Goal: Task Accomplishment & Management: Complete application form

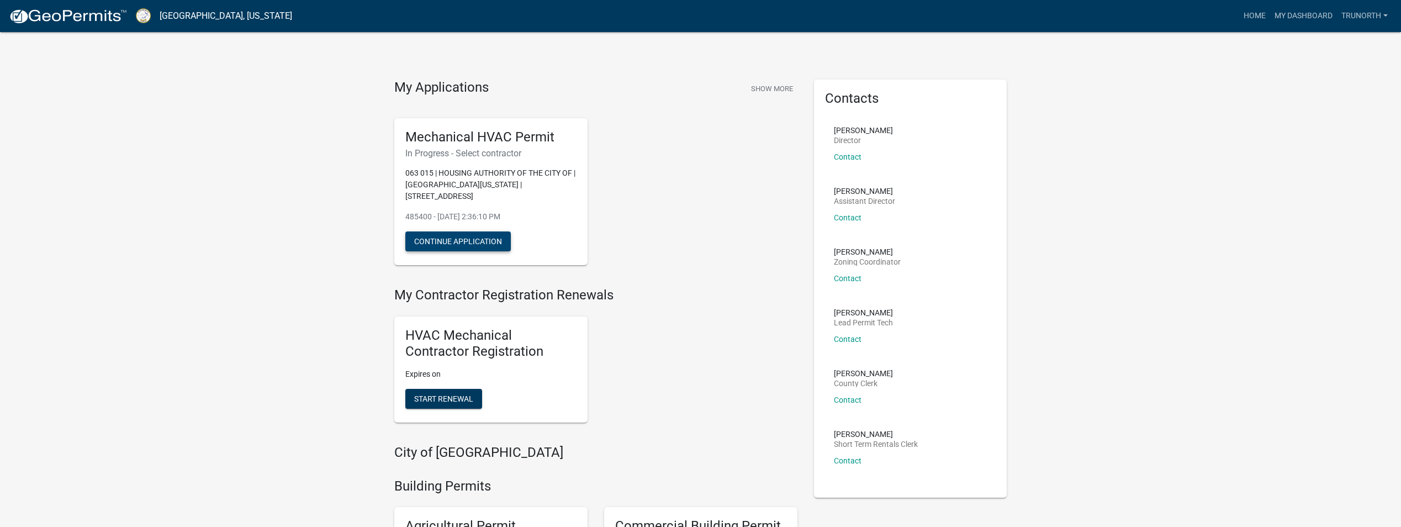
click at [495, 233] on button "Continue Application" at bounding box center [457, 241] width 105 height 20
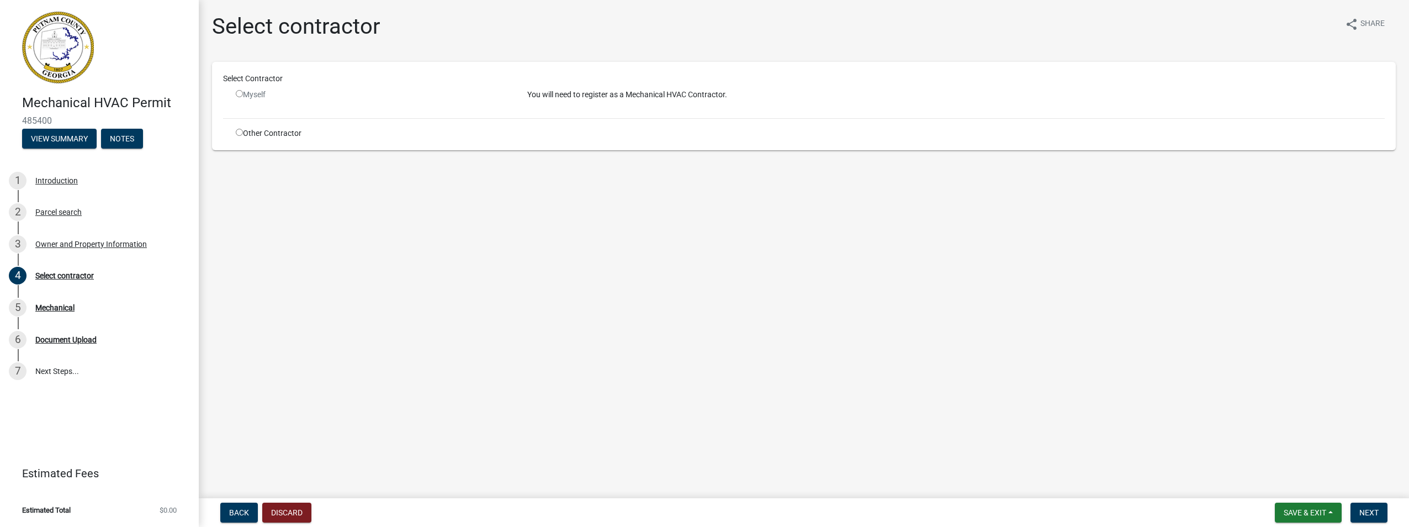
click at [327, 89] on div "Myself" at bounding box center [373, 95] width 275 height 12
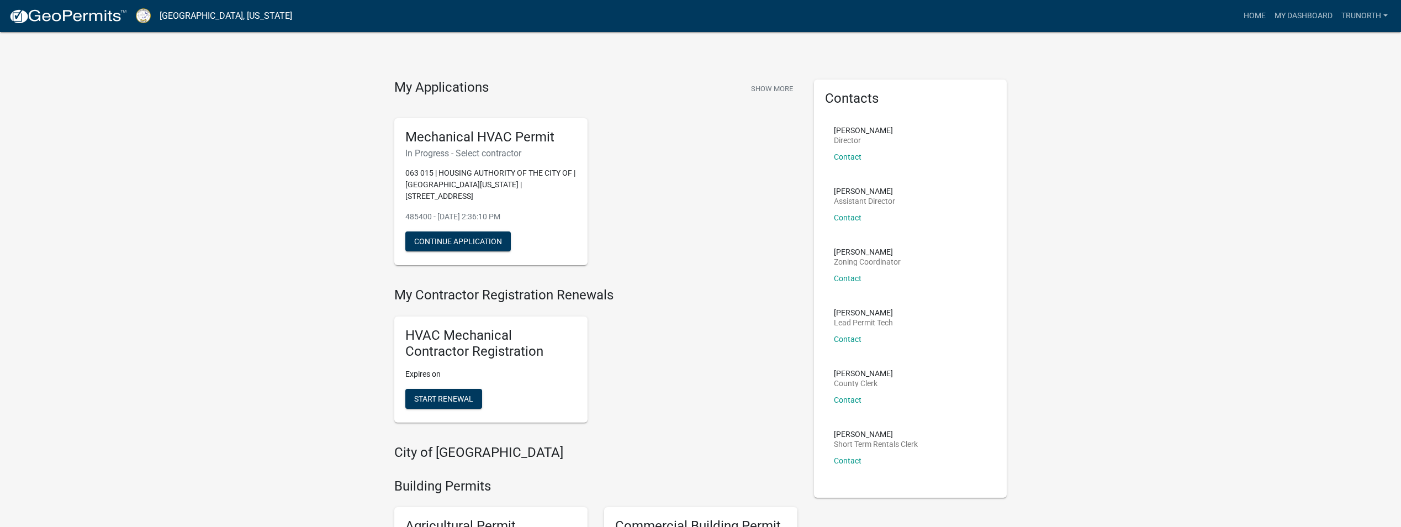
click at [469, 332] on h5 "HVAC Mechanical Contractor Registration" at bounding box center [490, 344] width 171 height 32
click at [706, 341] on div "HVAC Mechanical Contractor Registration Expires on Start Renewal" at bounding box center [596, 370] width 420 height 124
click at [456, 394] on span "Start Renewal" at bounding box center [443, 398] width 59 height 9
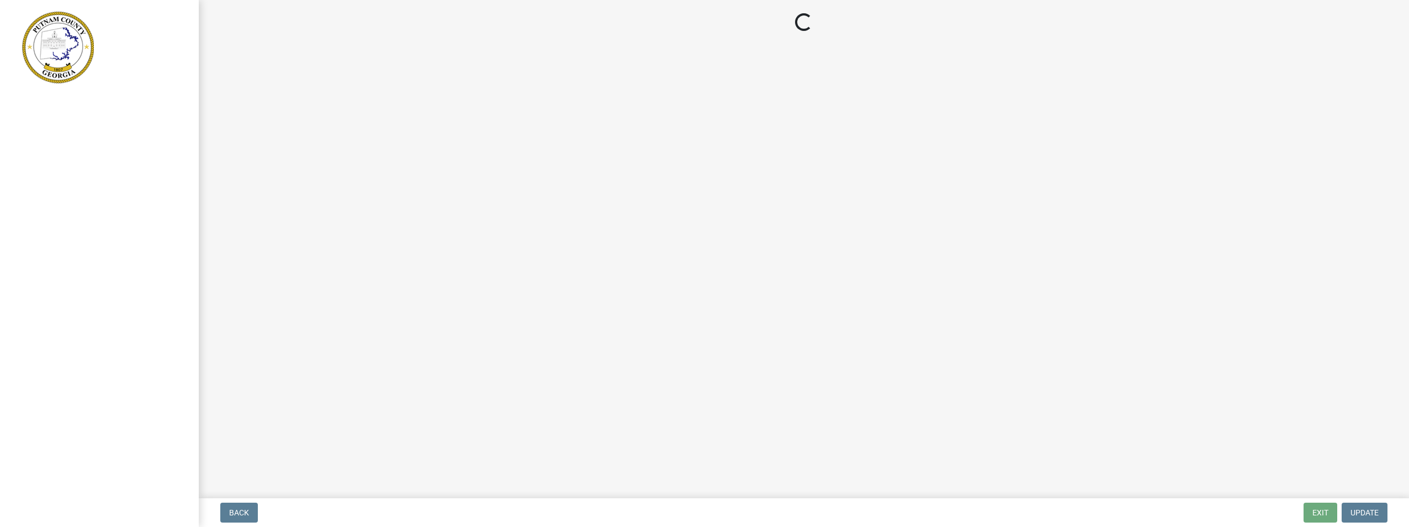
select select "GA"
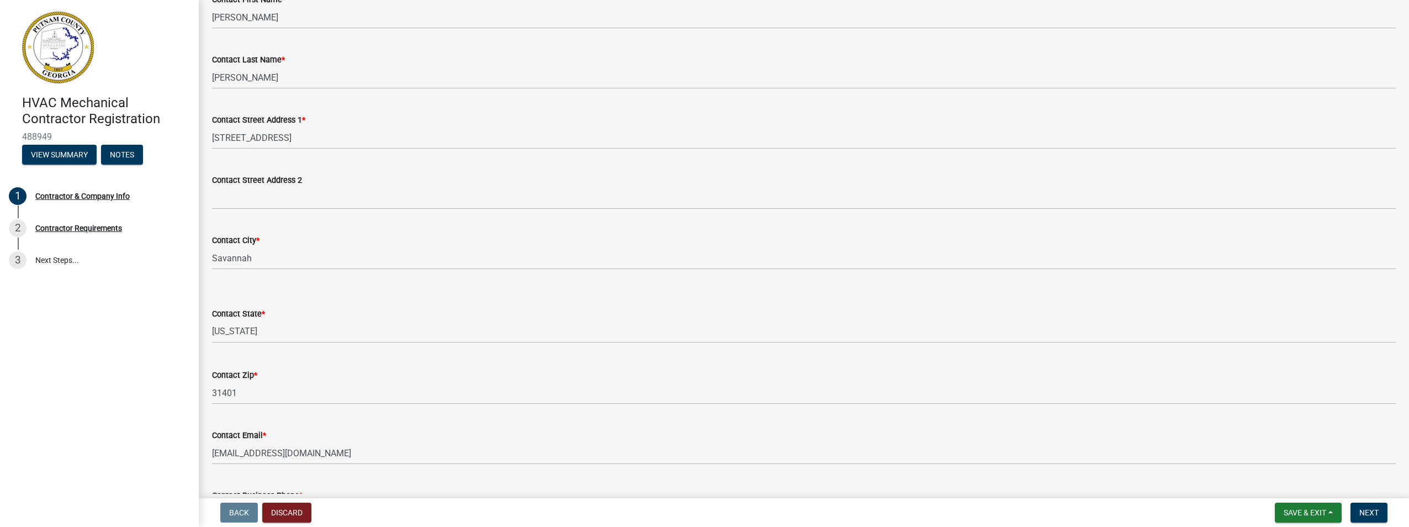
scroll to position [331, 0]
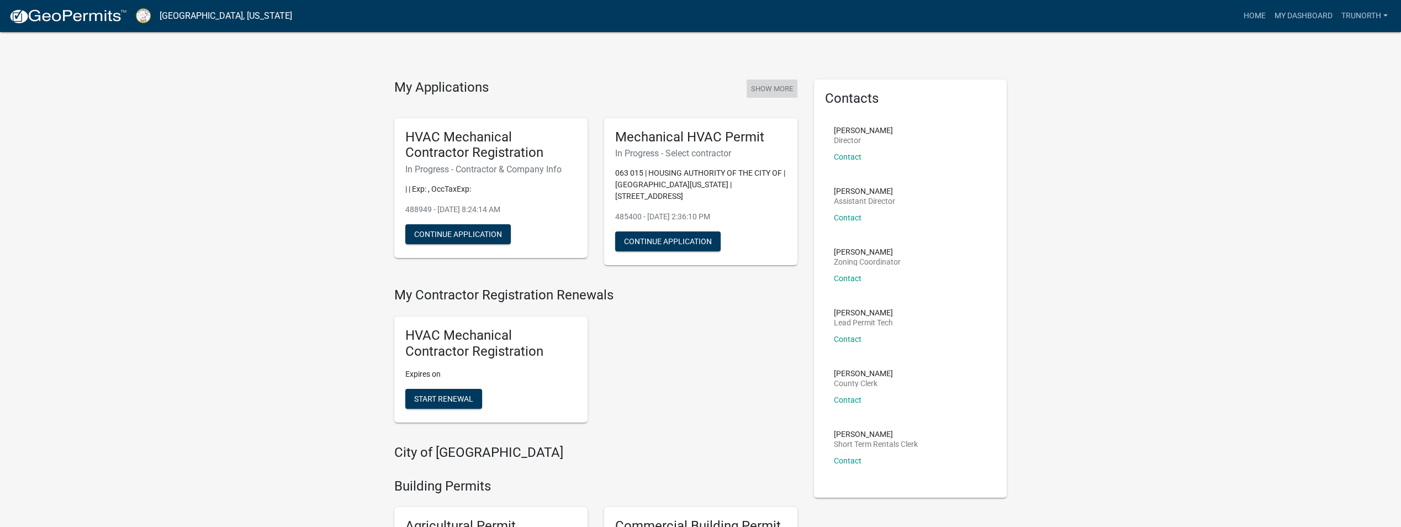
click at [783, 88] on button "Show More" at bounding box center [772, 89] width 51 height 18
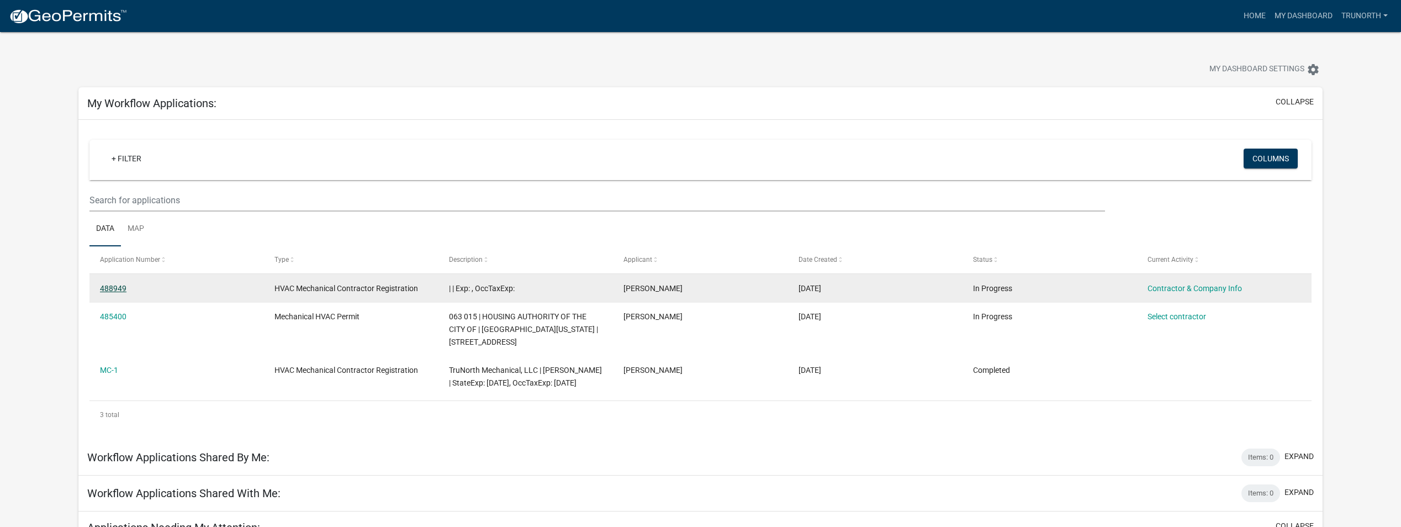
click at [113, 284] on link "488949" at bounding box center [113, 288] width 27 height 9
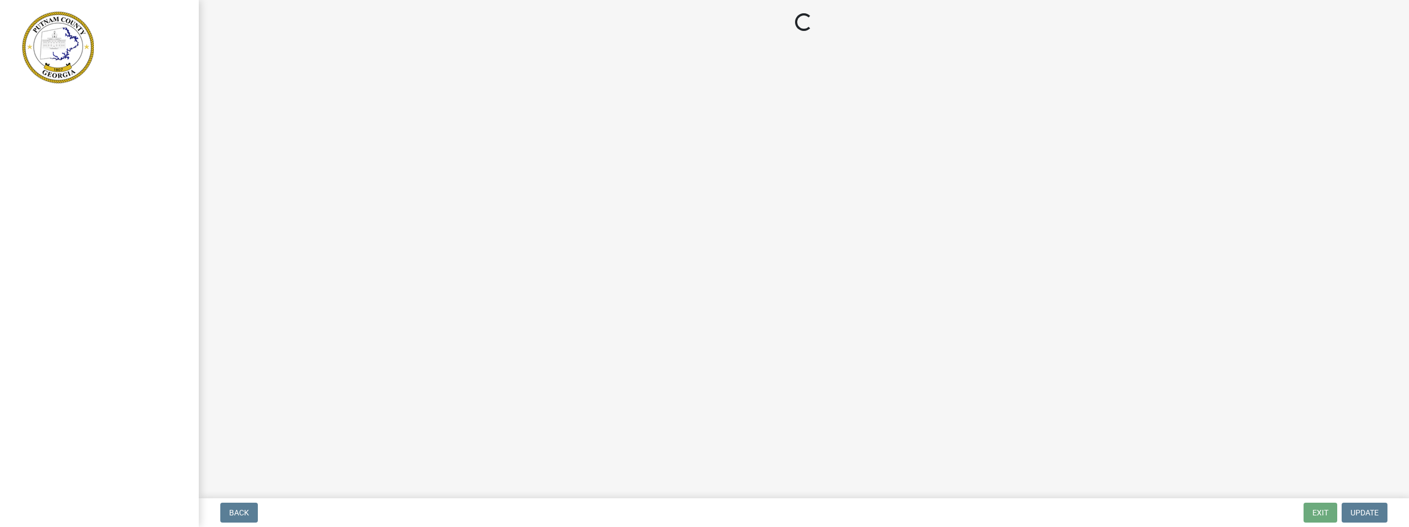
select select "GA"
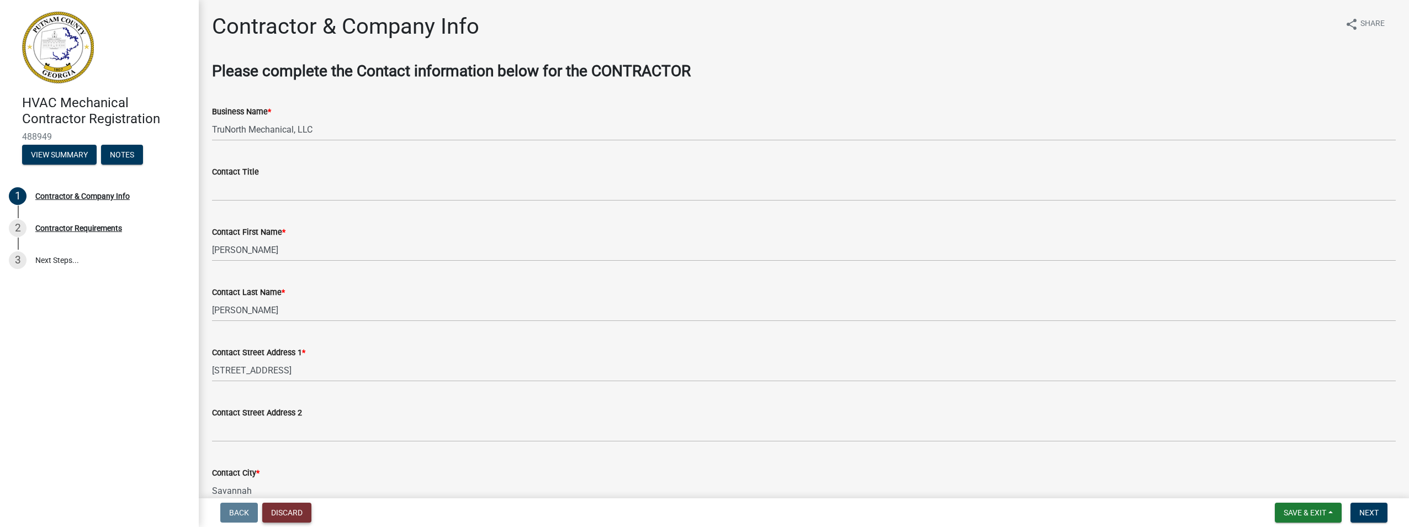
click at [307, 515] on button "Discard" at bounding box center [286, 513] width 49 height 20
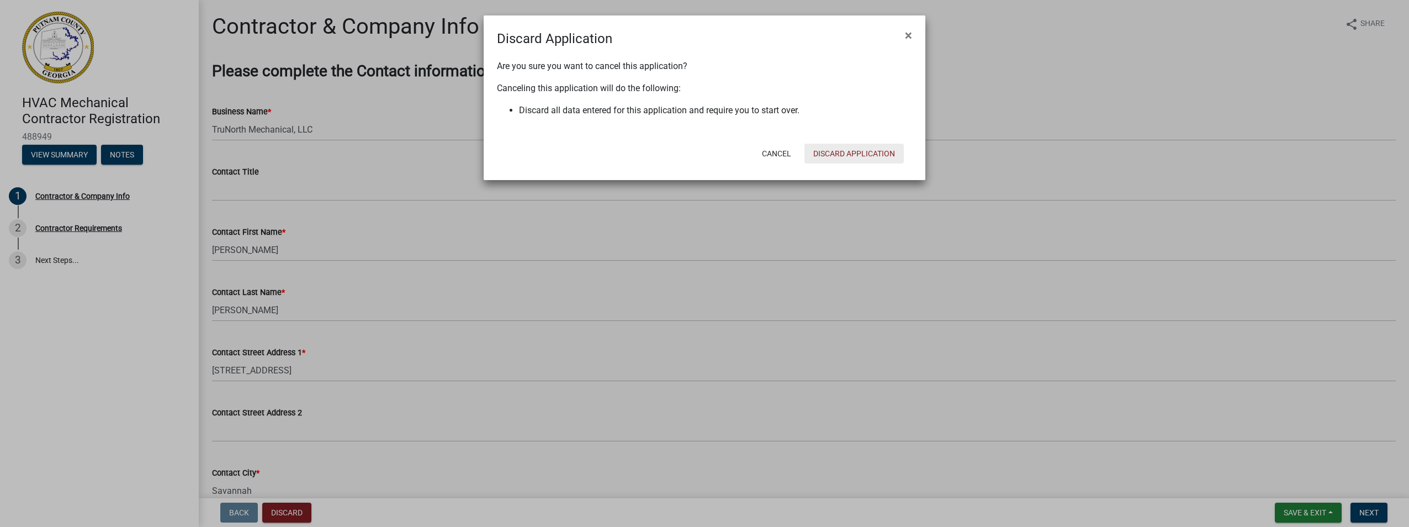
click at [863, 156] on button "Discard Application" at bounding box center [854, 154] width 99 height 20
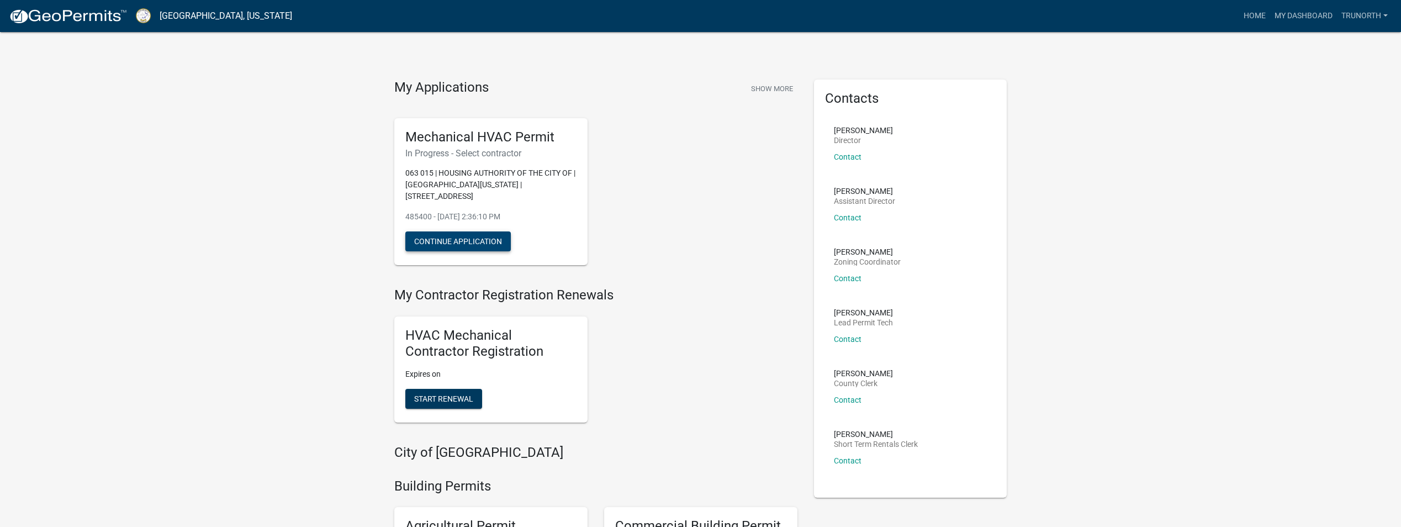
click at [483, 231] on button "Continue Application" at bounding box center [457, 241] width 105 height 20
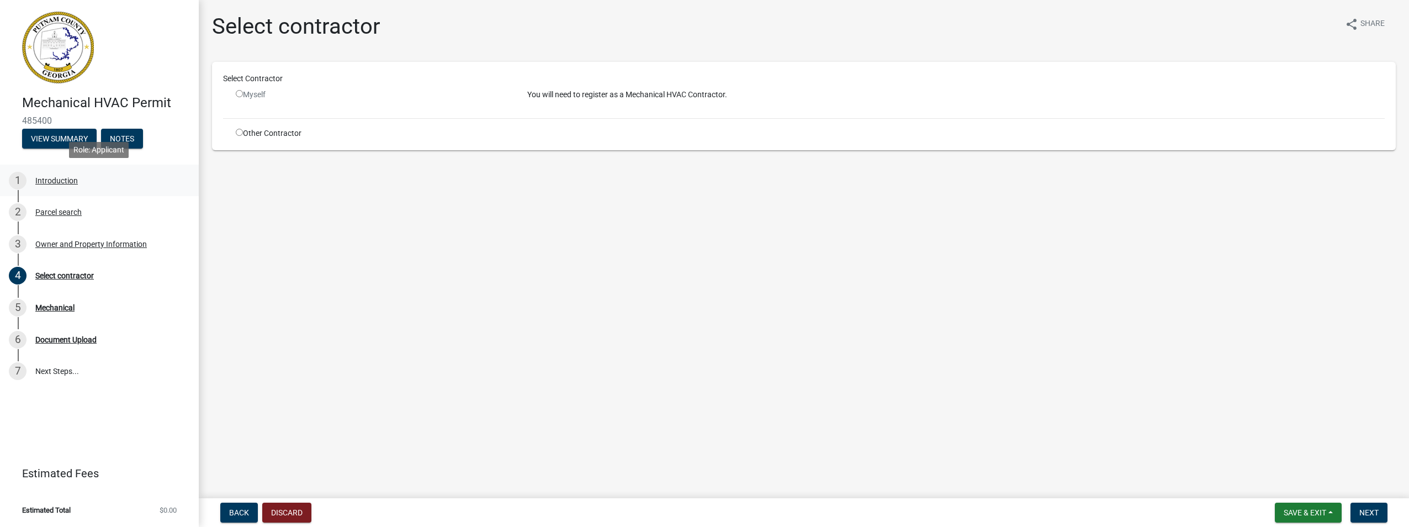
click at [69, 186] on div "1 Introduction" at bounding box center [95, 181] width 172 height 18
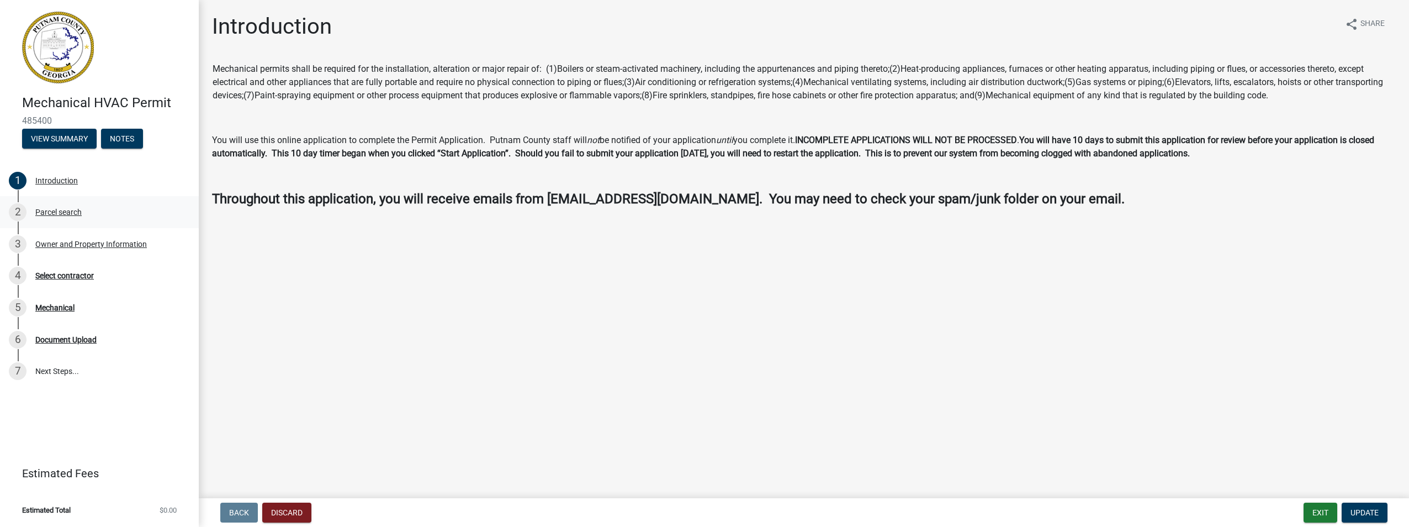
click at [80, 215] on div "Parcel search" at bounding box center [58, 212] width 46 height 8
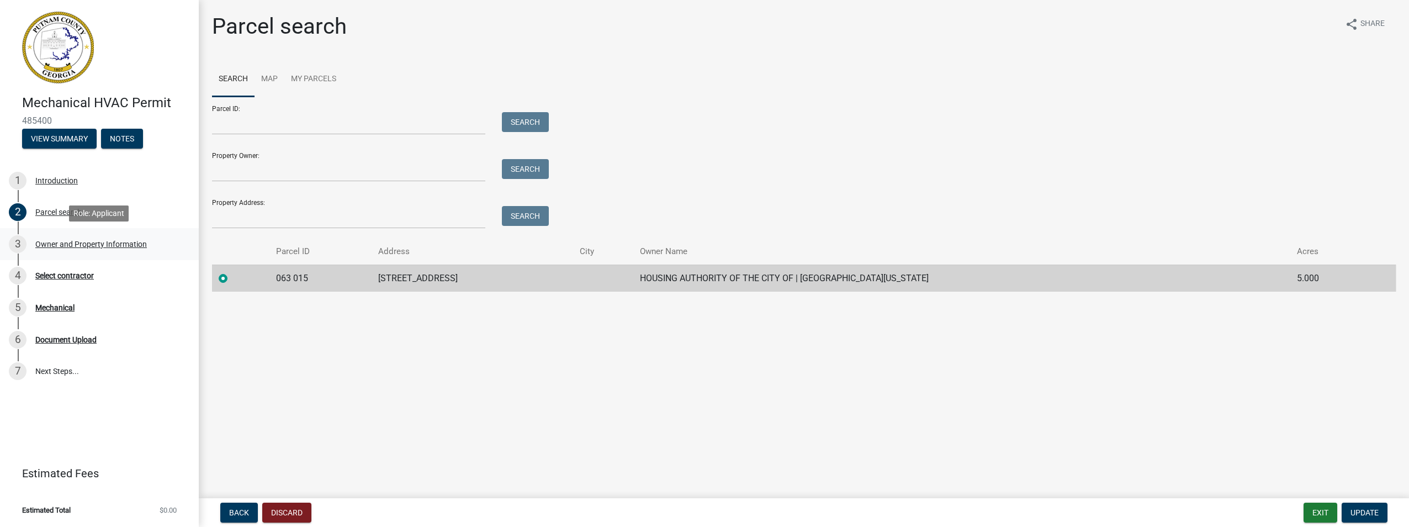
click at [87, 240] on div "Owner and Property Information" at bounding box center [91, 244] width 112 height 8
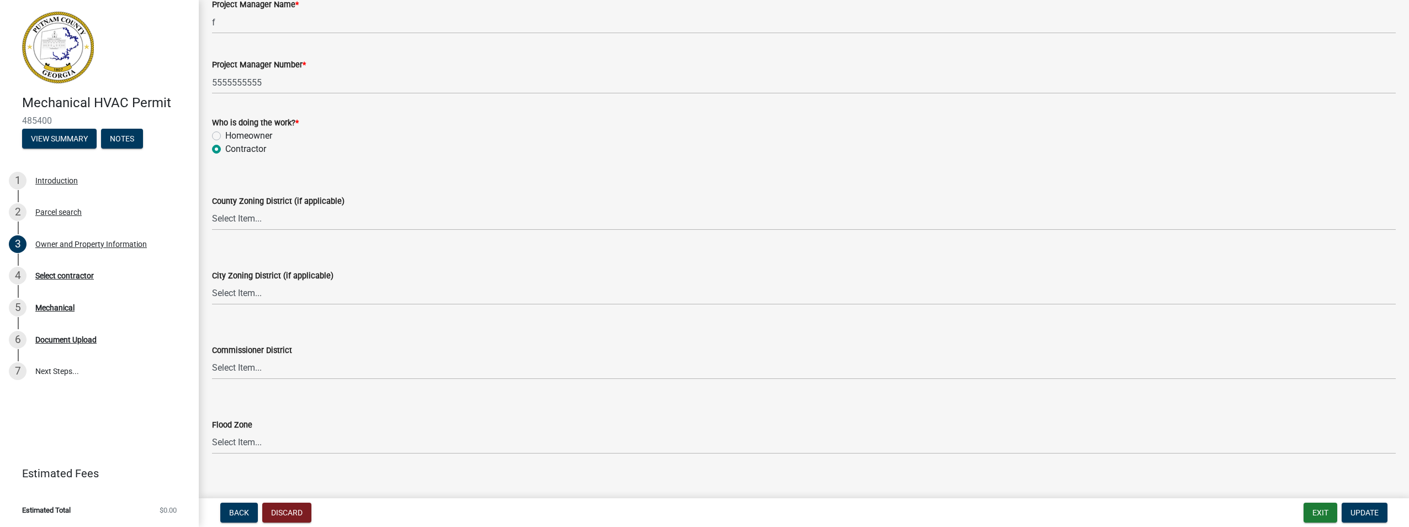
scroll to position [1847, 0]
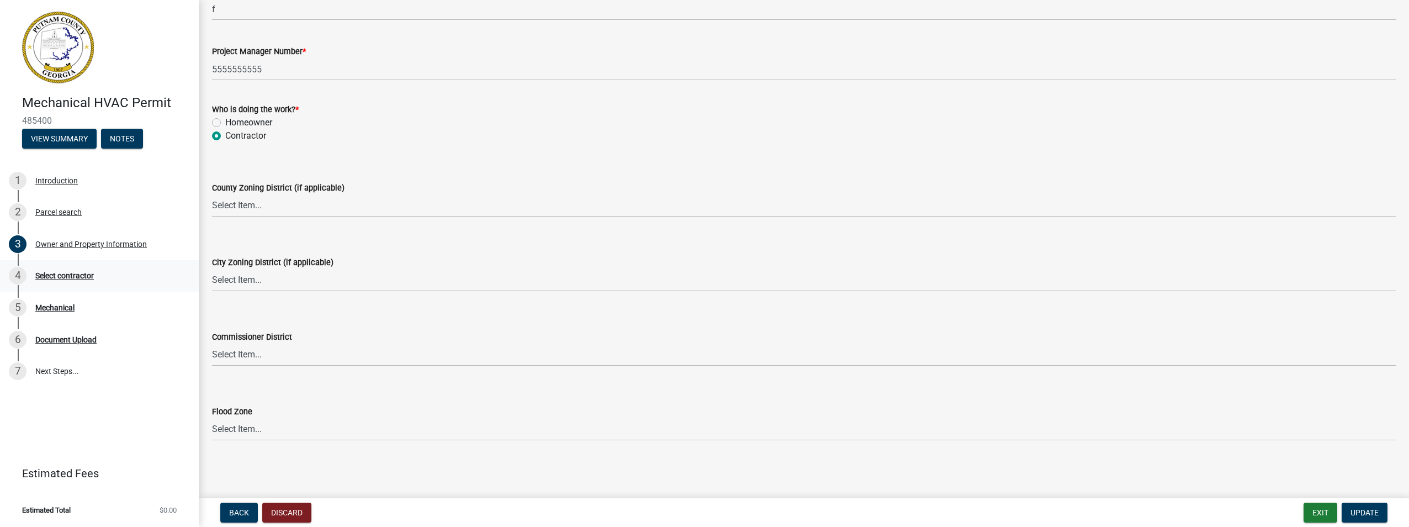
click at [56, 277] on div "Select contractor" at bounding box center [64, 276] width 59 height 8
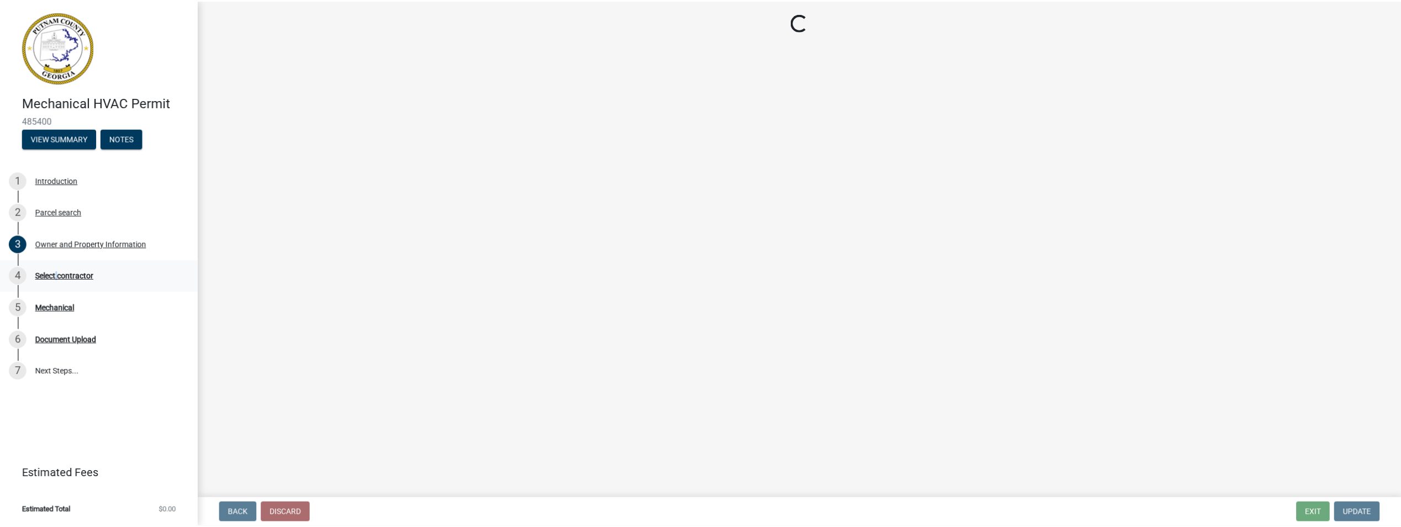
scroll to position [0, 0]
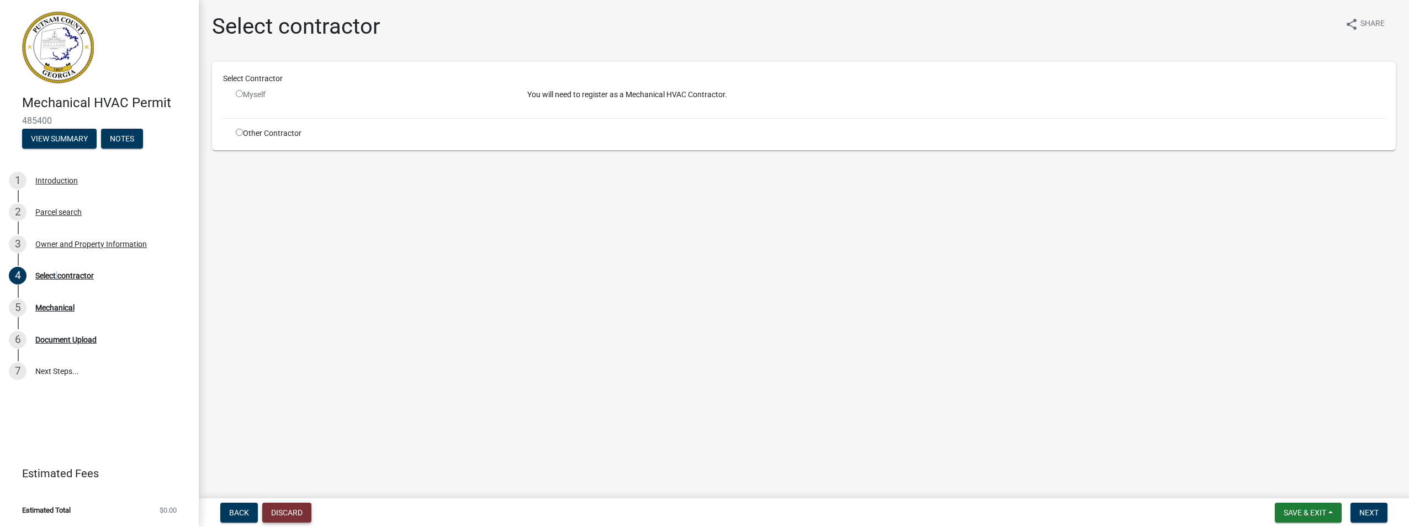
click at [293, 515] on button "Discard" at bounding box center [286, 513] width 49 height 20
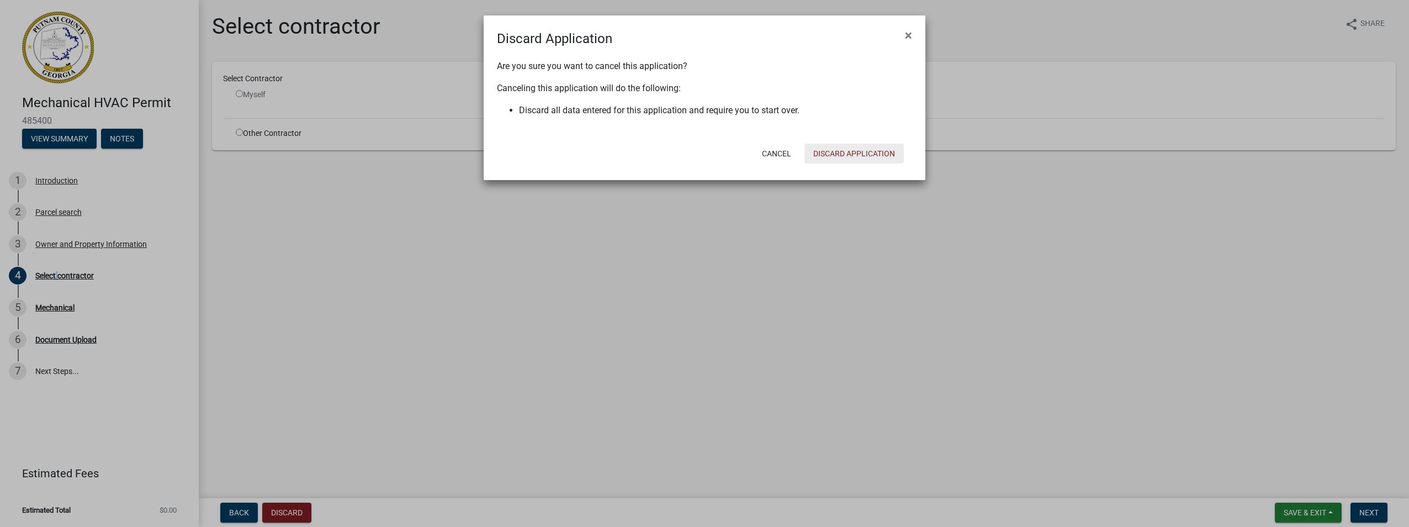
click at [881, 149] on button "Discard Application" at bounding box center [854, 154] width 99 height 20
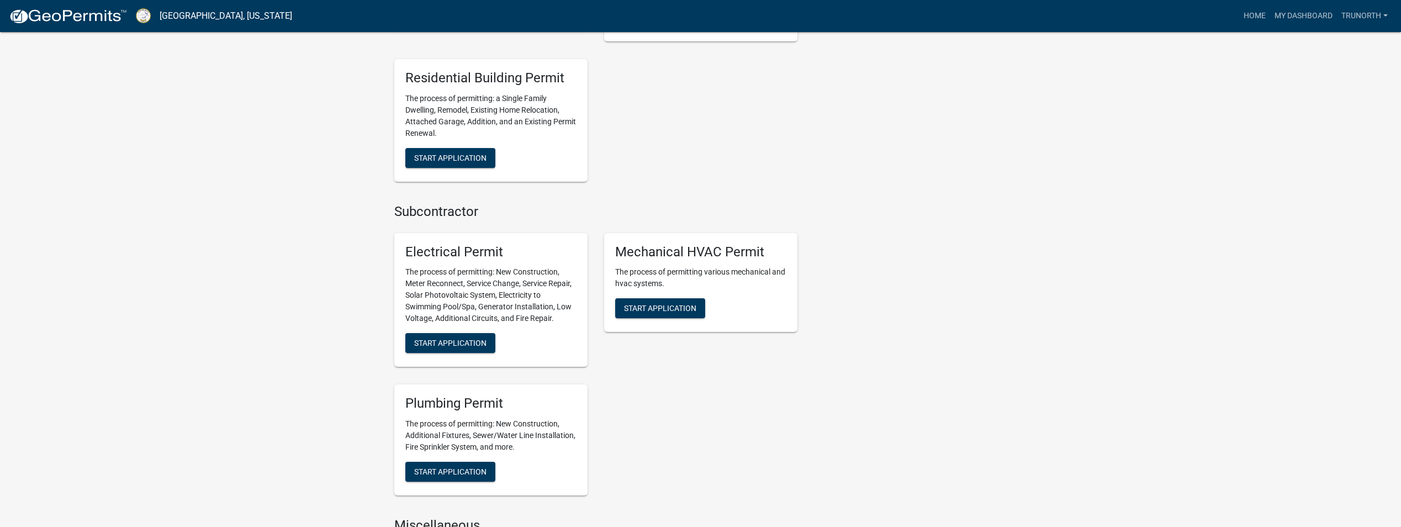
scroll to position [663, 0]
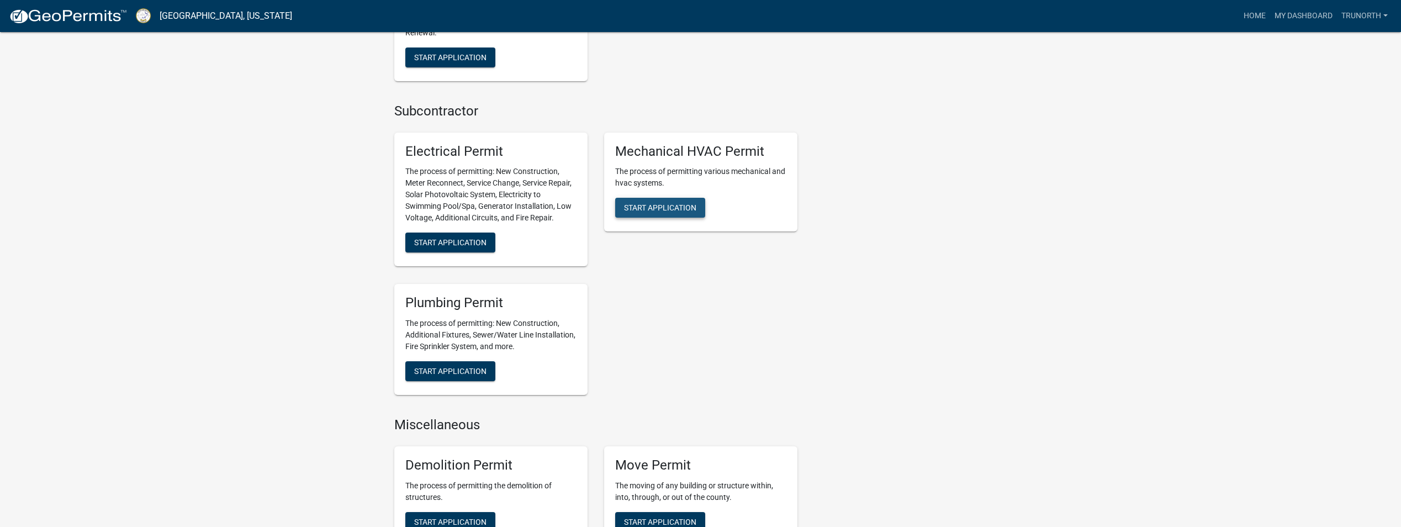
click at [680, 208] on span "Start Application" at bounding box center [660, 207] width 72 height 9
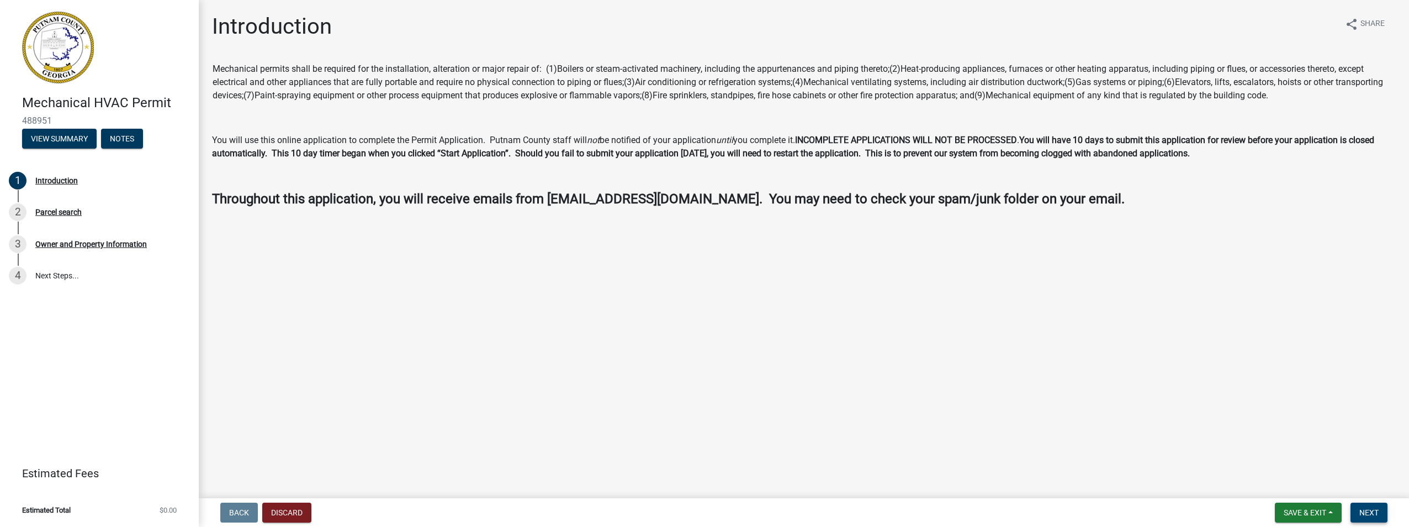
click at [1360, 510] on span "Next" at bounding box center [1369, 512] width 19 height 9
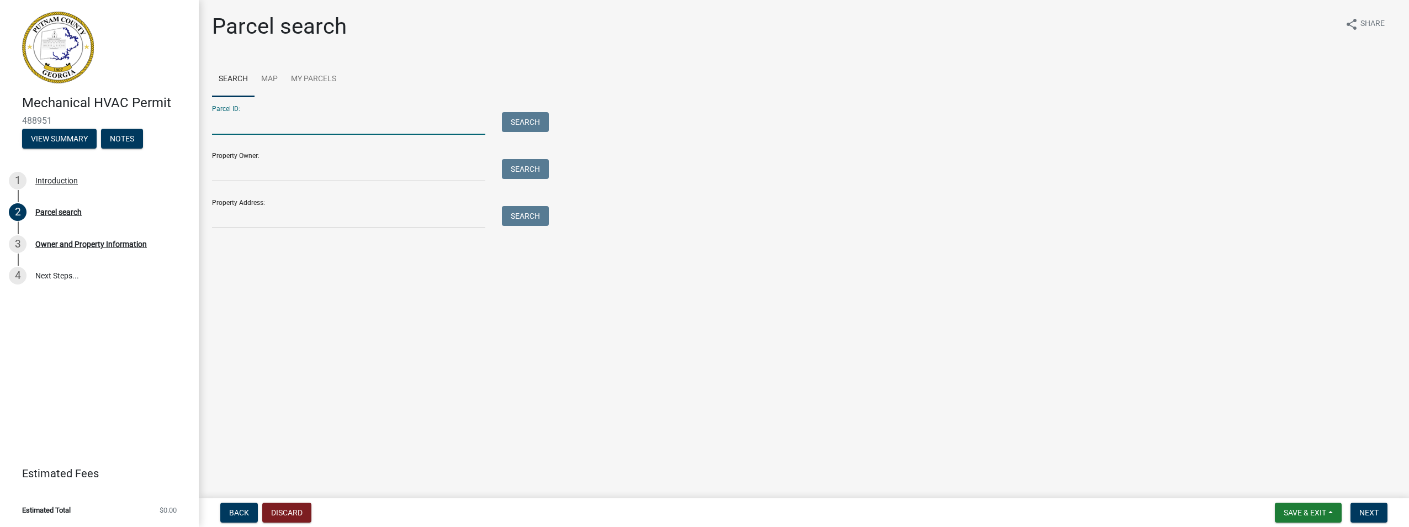
click at [255, 121] on input "Parcel ID:" at bounding box center [348, 123] width 273 height 23
type input "063015"
click at [522, 122] on button "Search" at bounding box center [525, 122] width 47 height 20
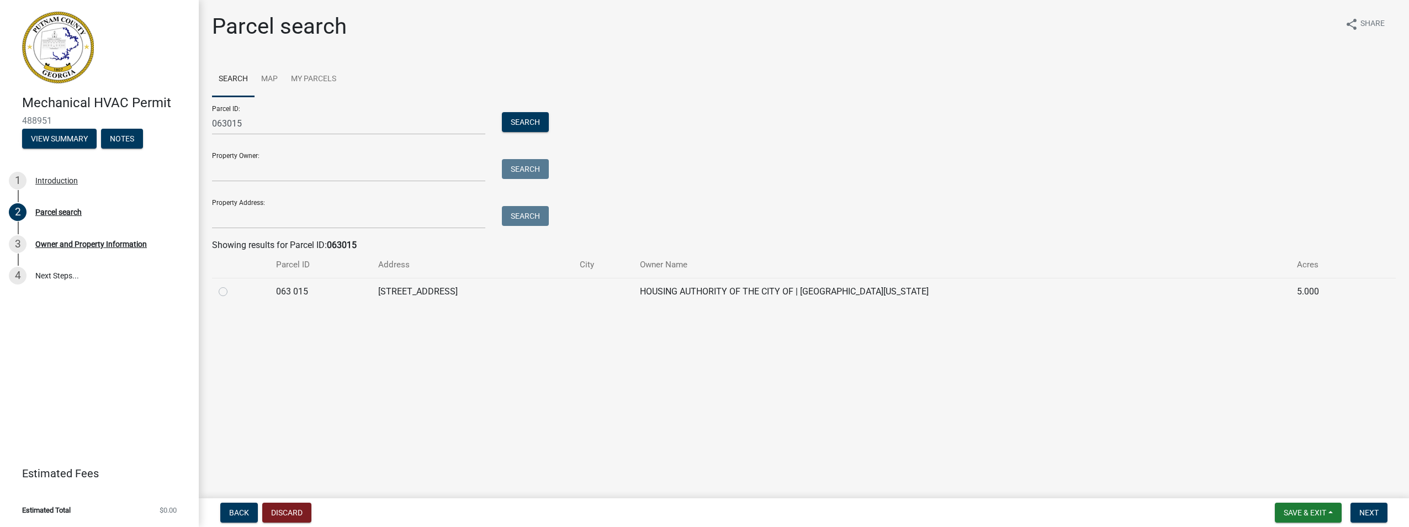
click at [232, 285] on label at bounding box center [232, 285] width 0 height 0
click at [232, 291] on 015 "radio" at bounding box center [235, 288] width 7 height 7
radio 015 "true"
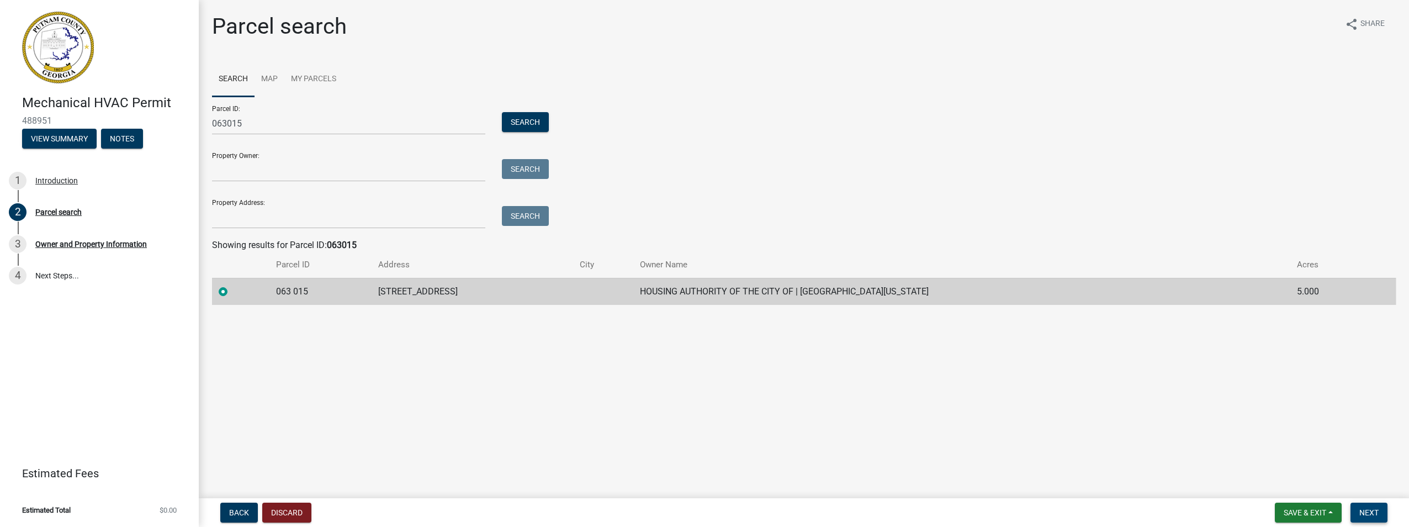
click at [1365, 507] on button "Next" at bounding box center [1369, 513] width 37 height 20
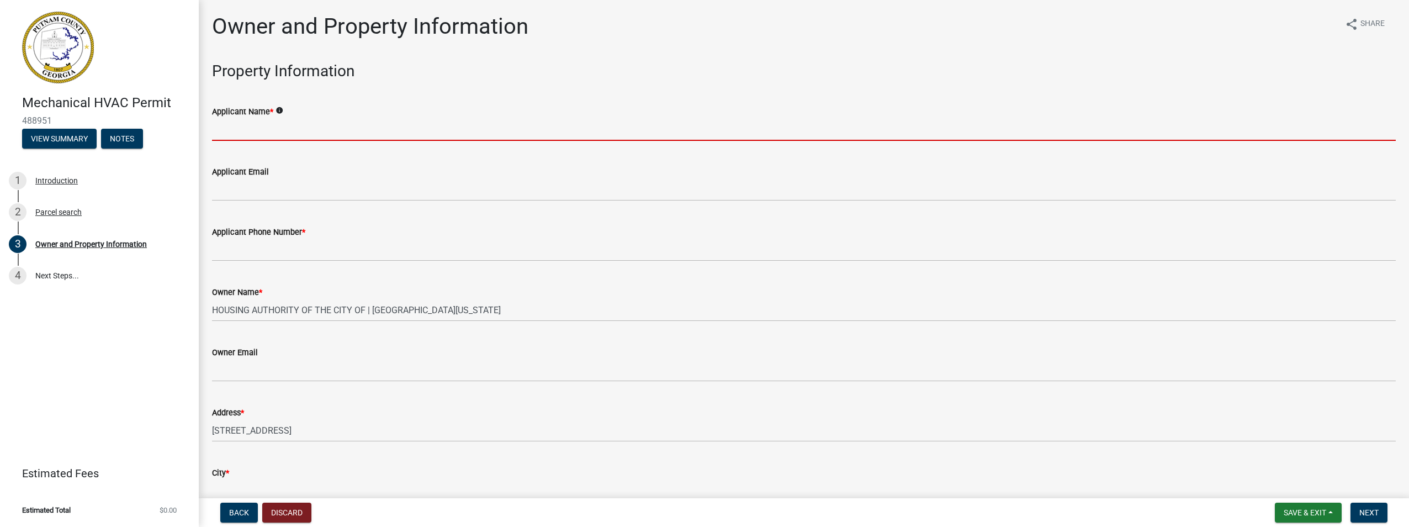
click at [247, 125] on input "Applicant Name *" at bounding box center [804, 129] width 1184 height 23
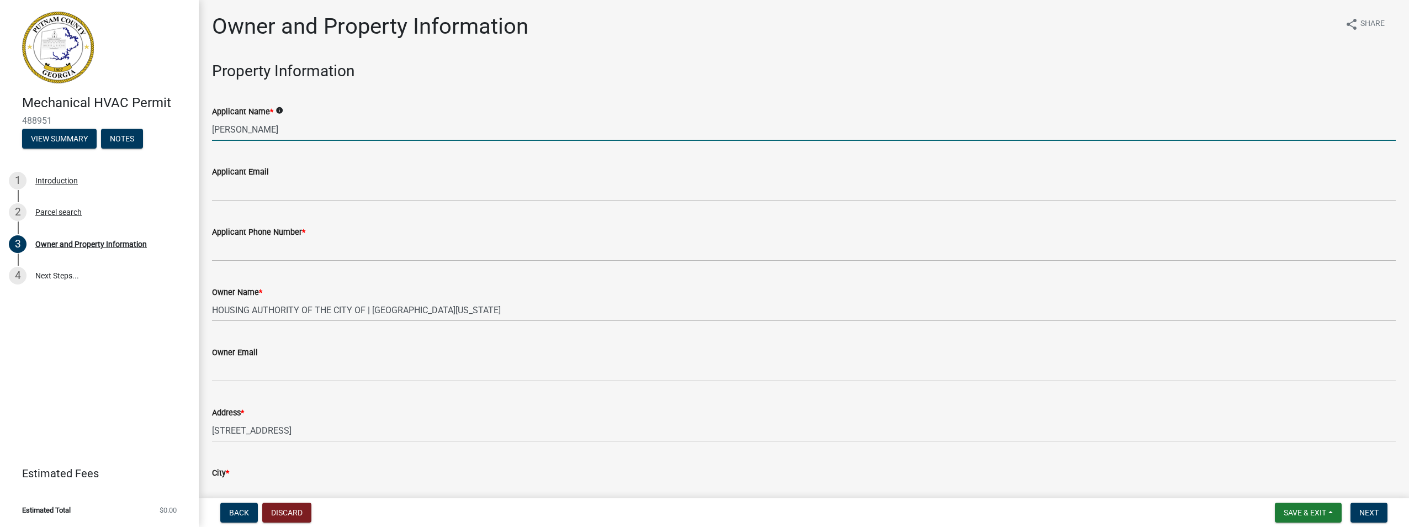
type input "[PERSON_NAME]"
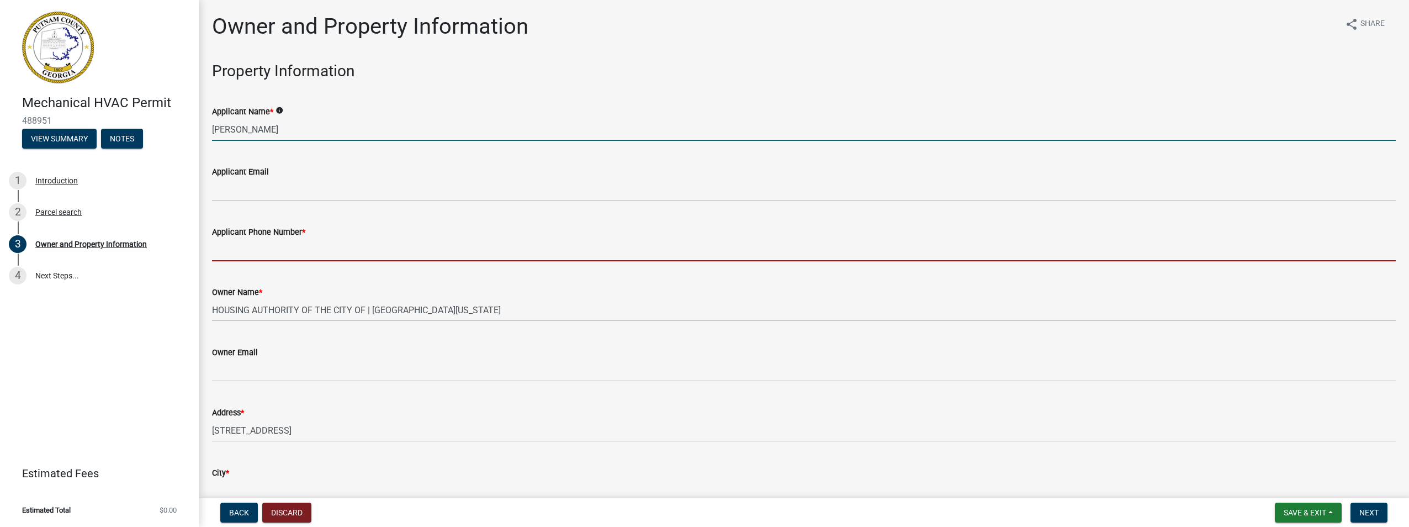
click at [348, 246] on input "Applicant Phone Number *" at bounding box center [804, 250] width 1184 height 23
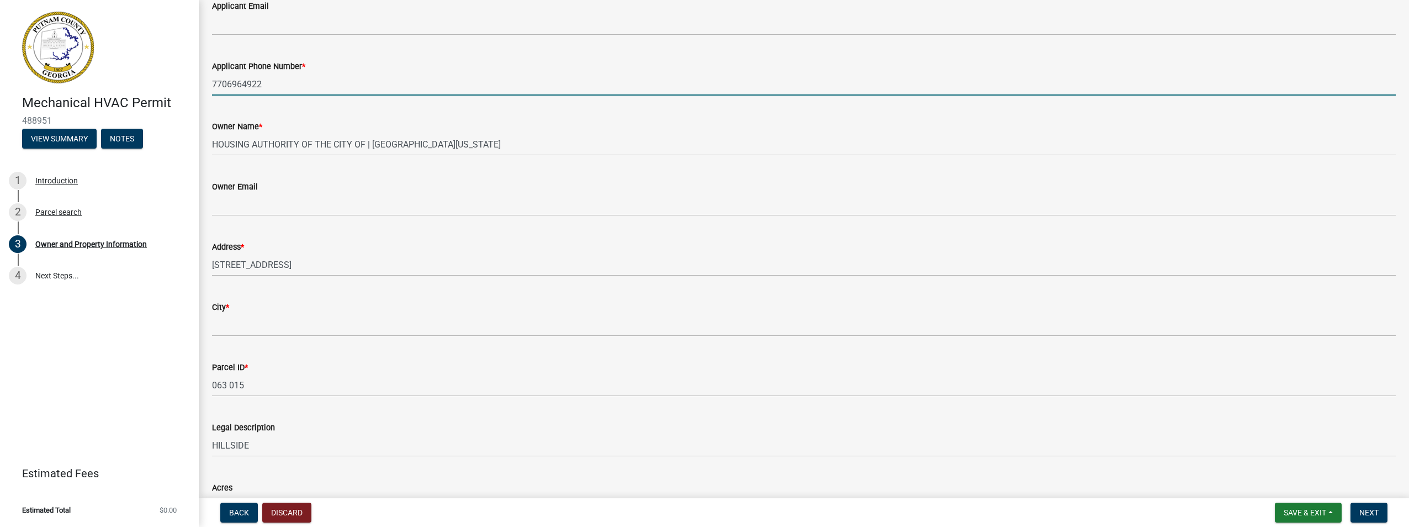
scroll to position [221, 0]
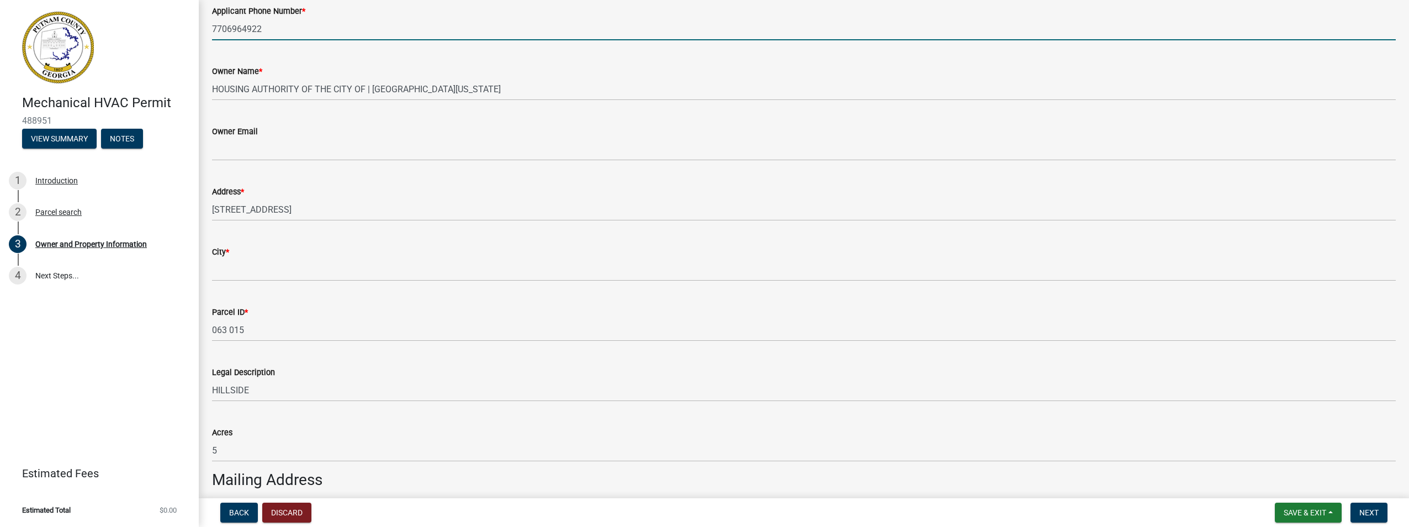
type input "7706964922"
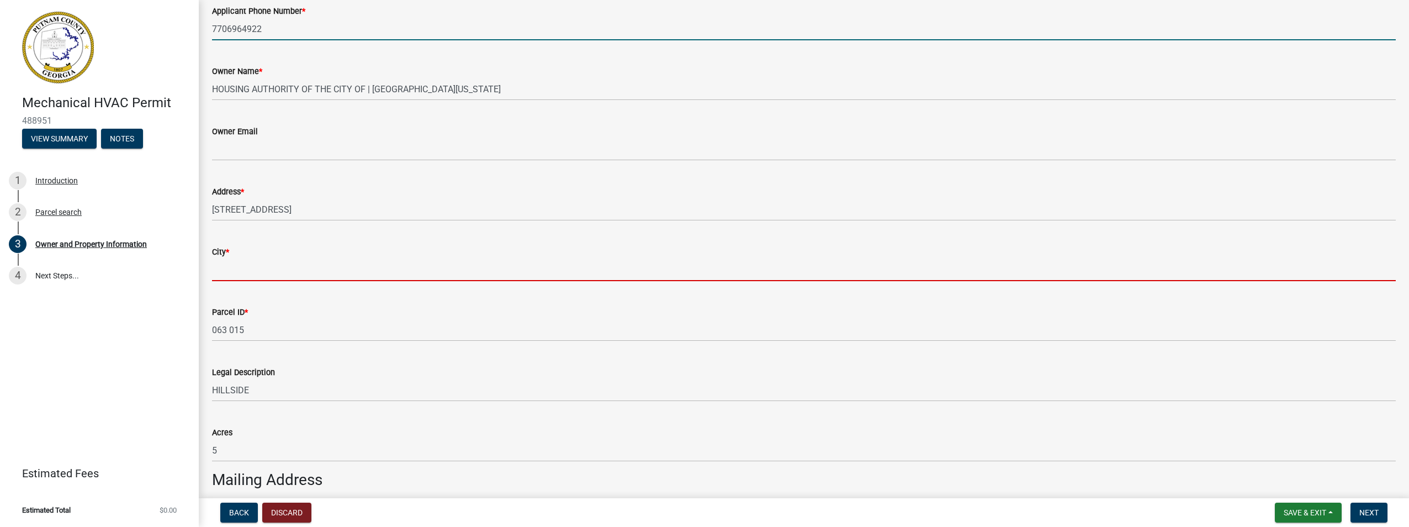
click at [325, 265] on input "City *" at bounding box center [804, 269] width 1184 height 23
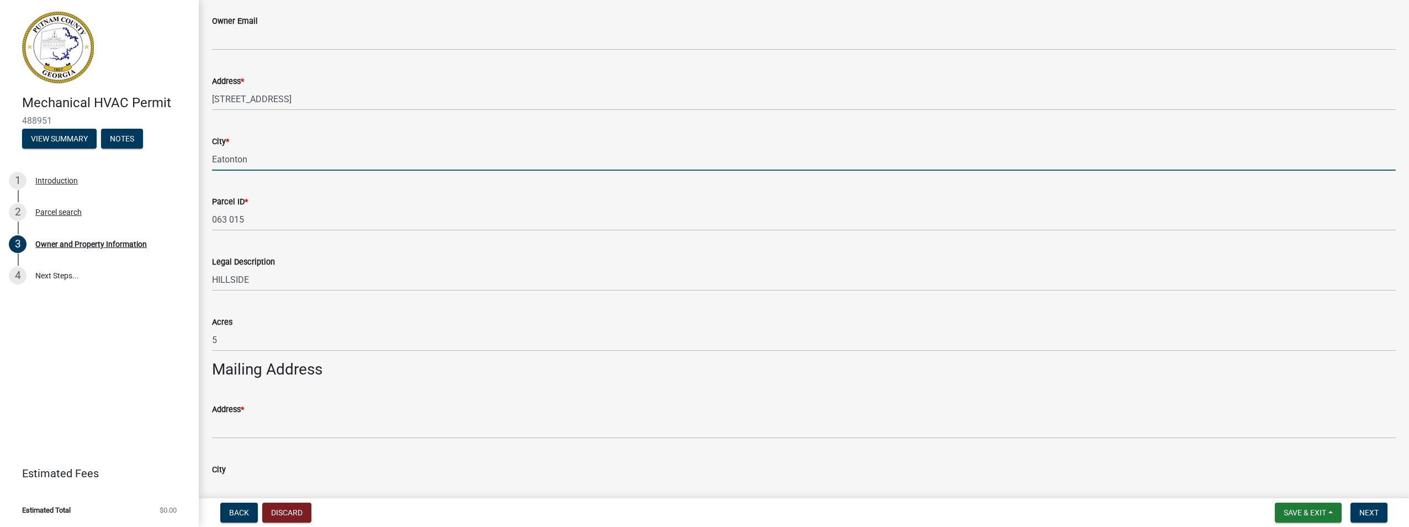
scroll to position [497, 0]
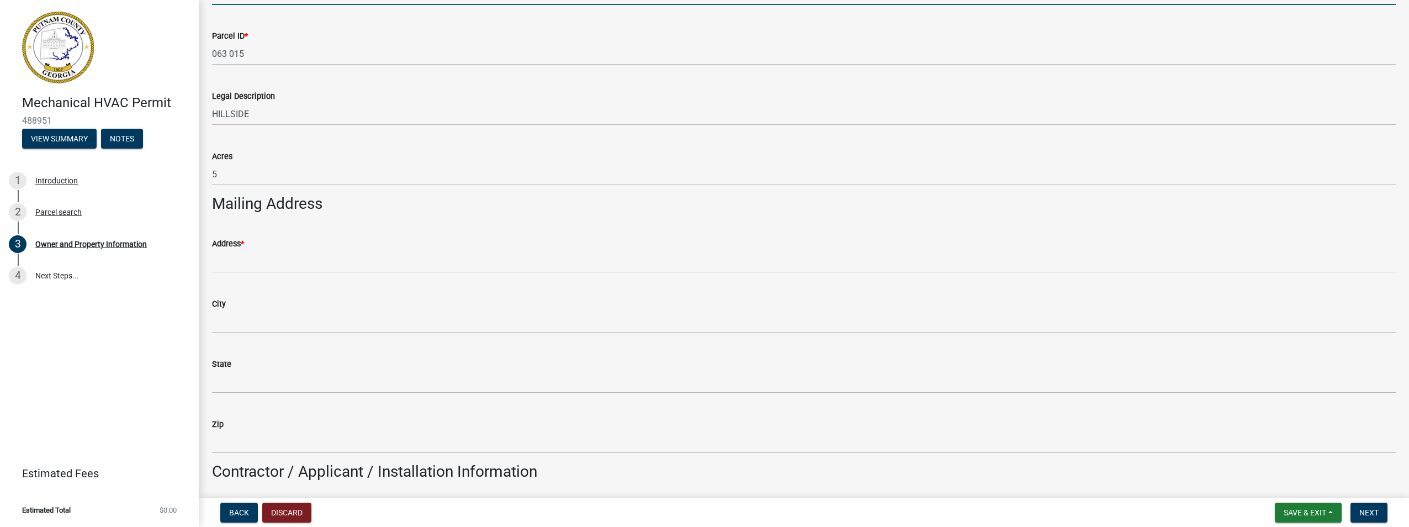
type input "Eatonton"
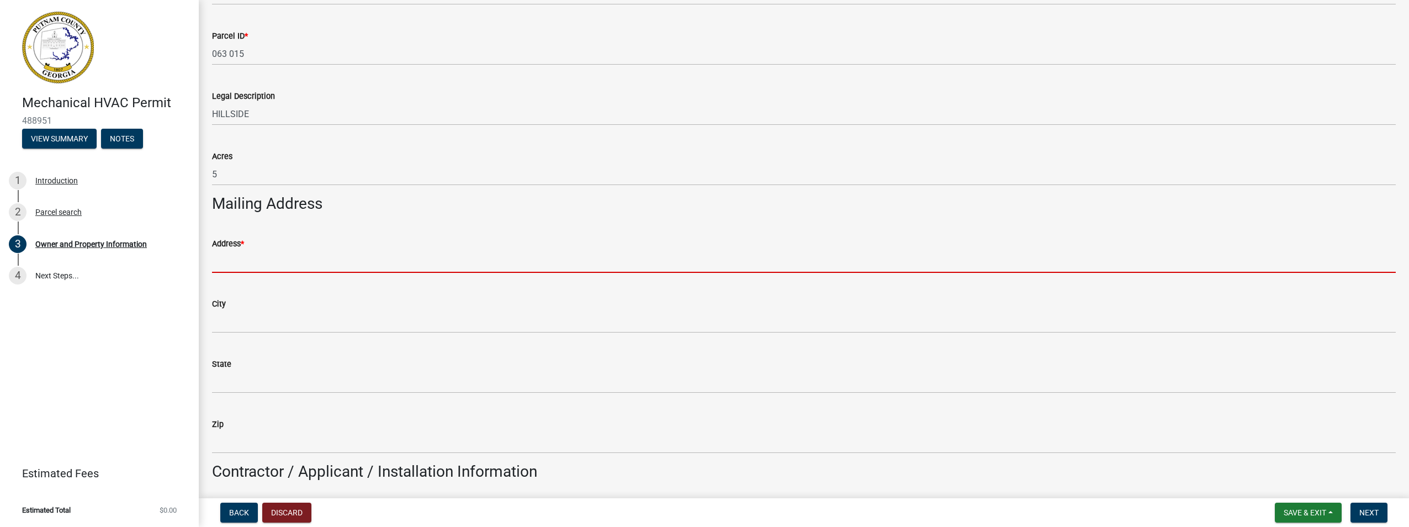
click at [309, 269] on input "Address *" at bounding box center [804, 261] width 1184 height 23
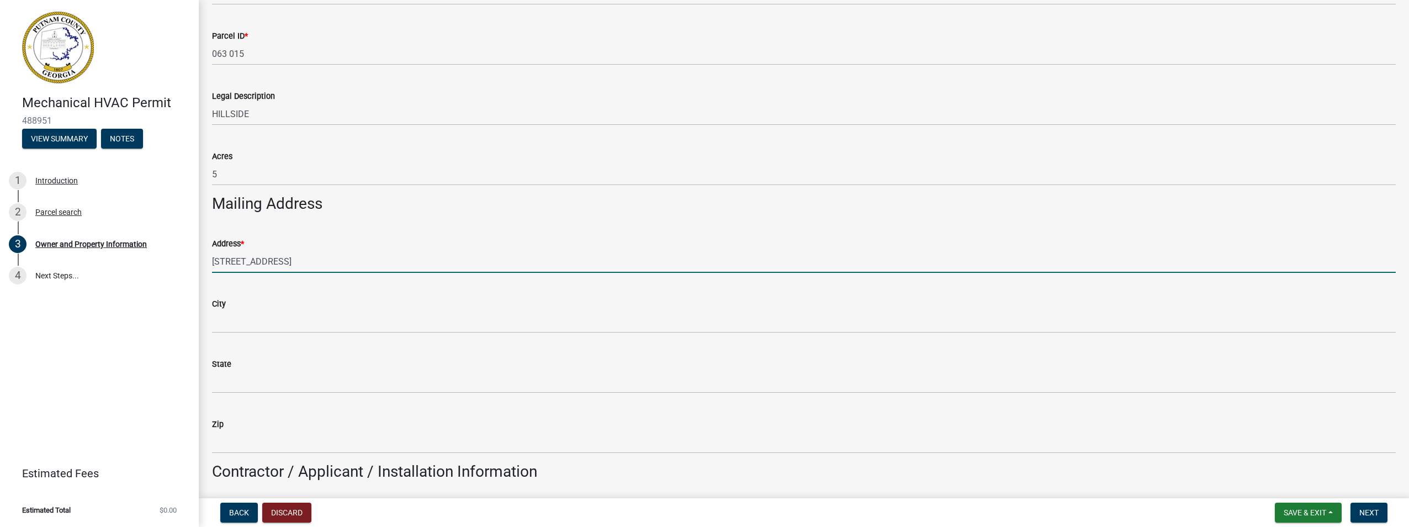
type input "[STREET_ADDRESS]"
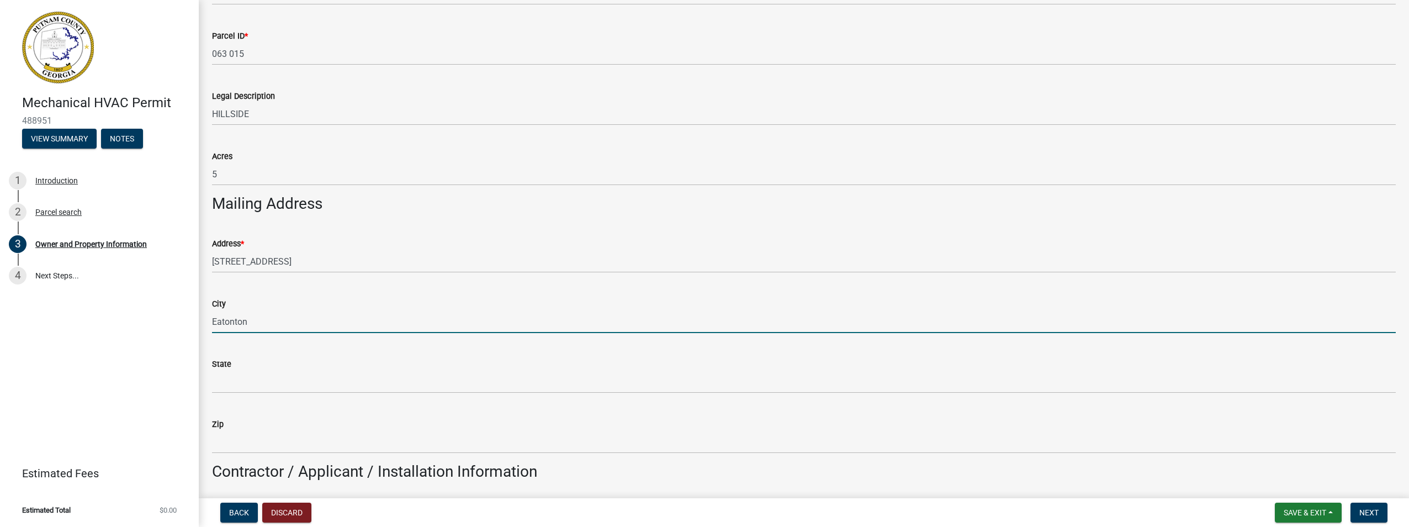
type input "Eatonton"
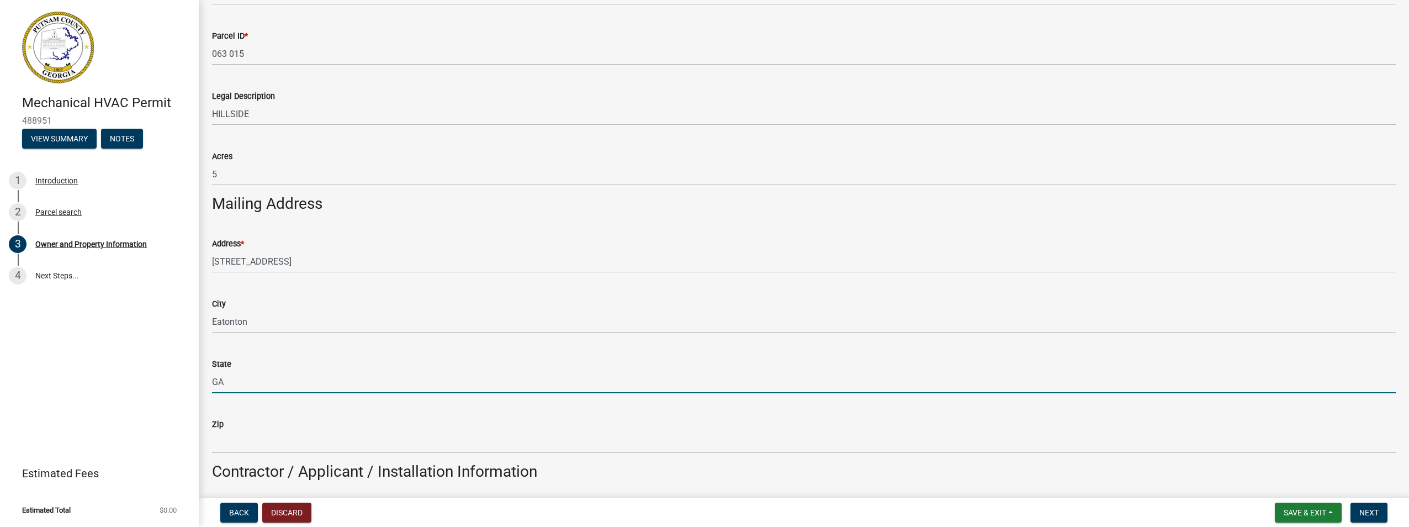
type input "GA"
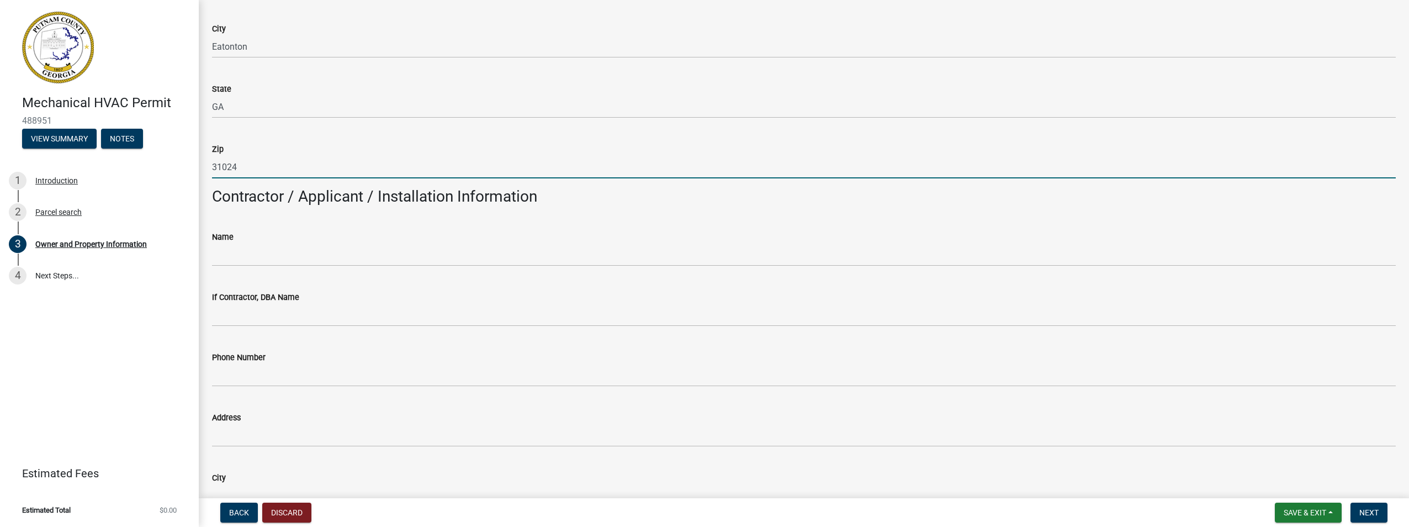
scroll to position [773, 0]
type input "31024"
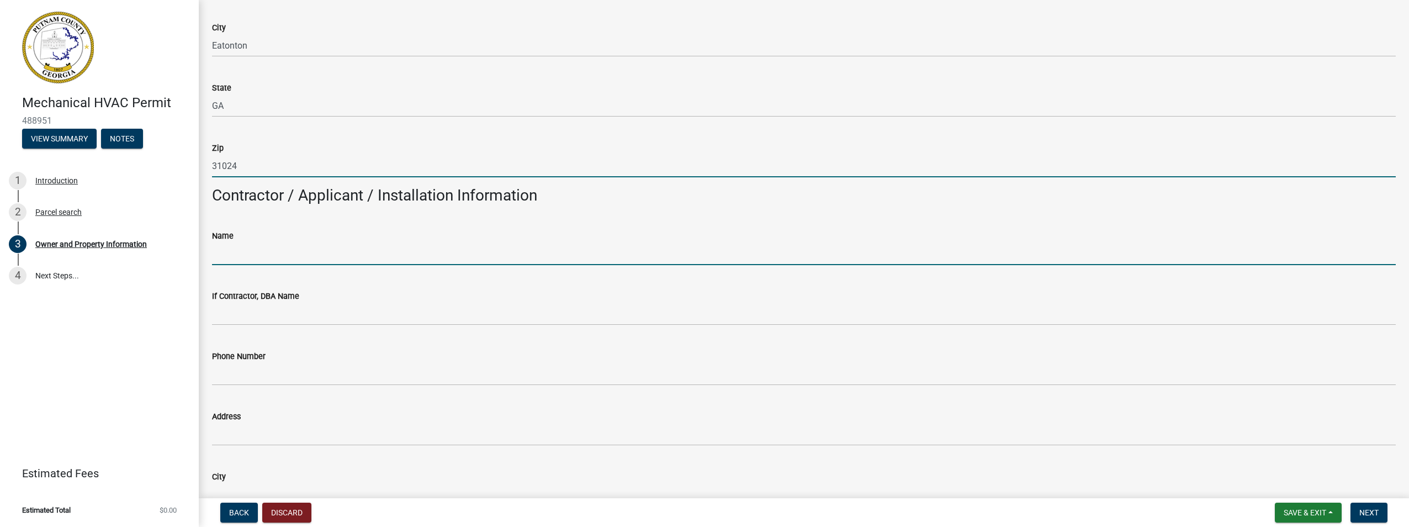
click at [258, 255] on input "Name" at bounding box center [804, 253] width 1184 height 23
type input "TruNorth Mechanical, LLC"
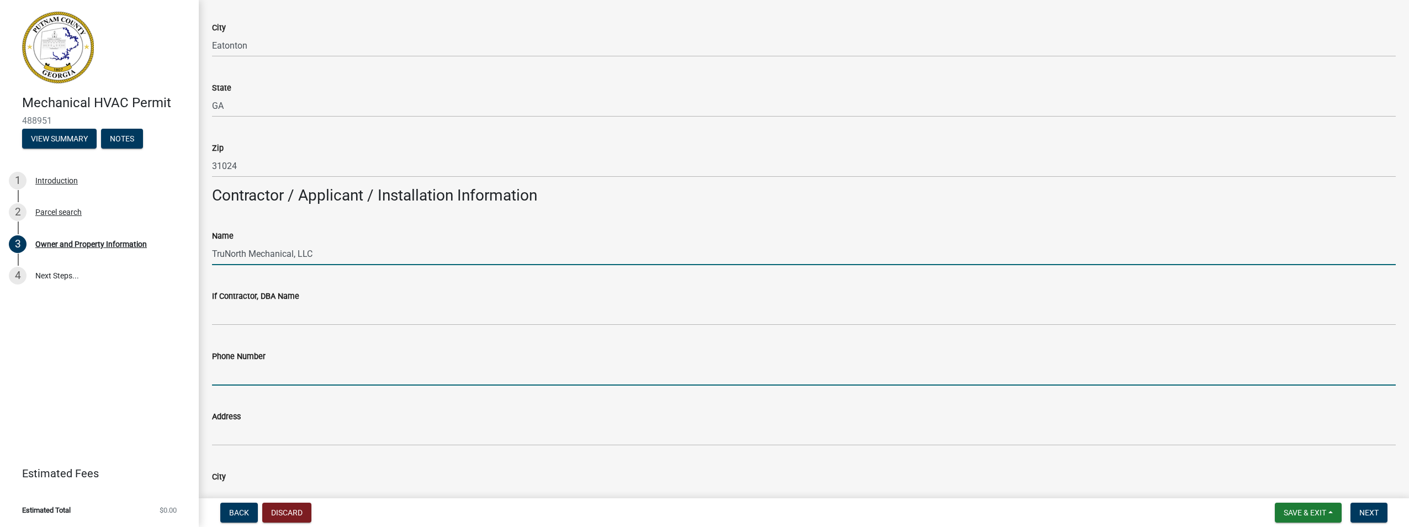
click at [274, 380] on input "Phone Number" at bounding box center [804, 374] width 1184 height 23
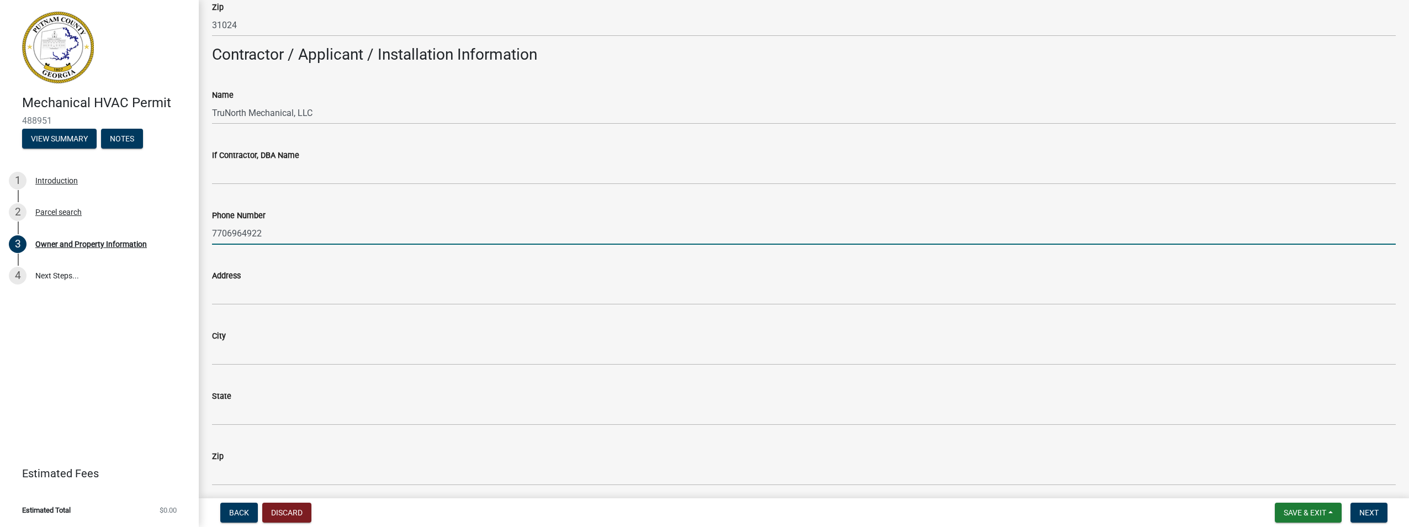
scroll to position [939, 0]
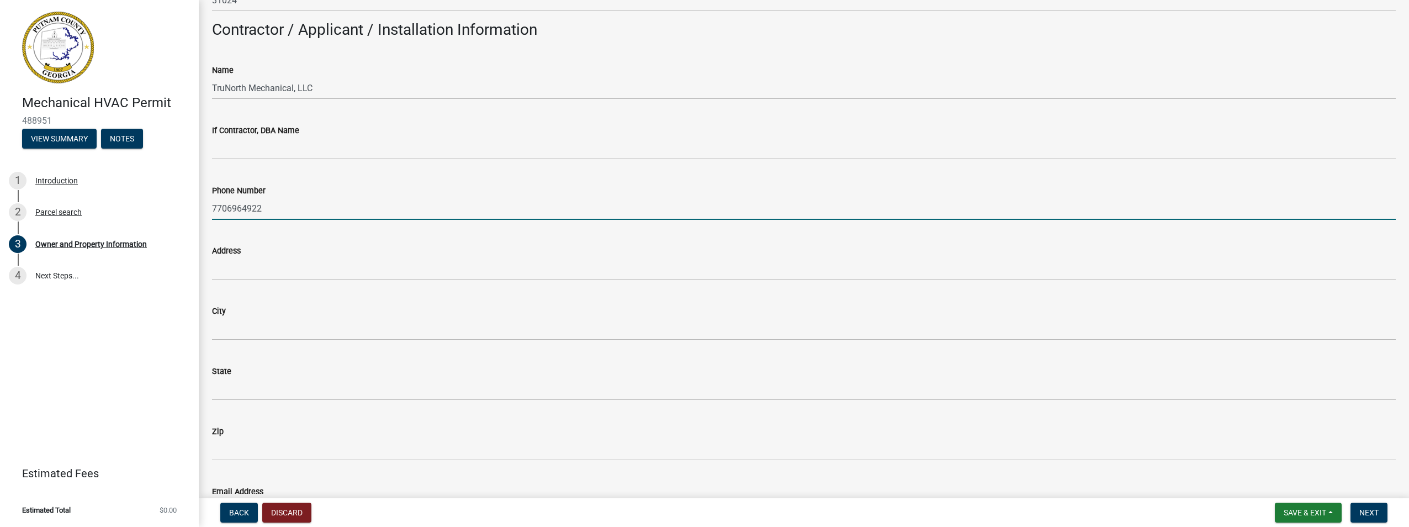
type input "7706964922"
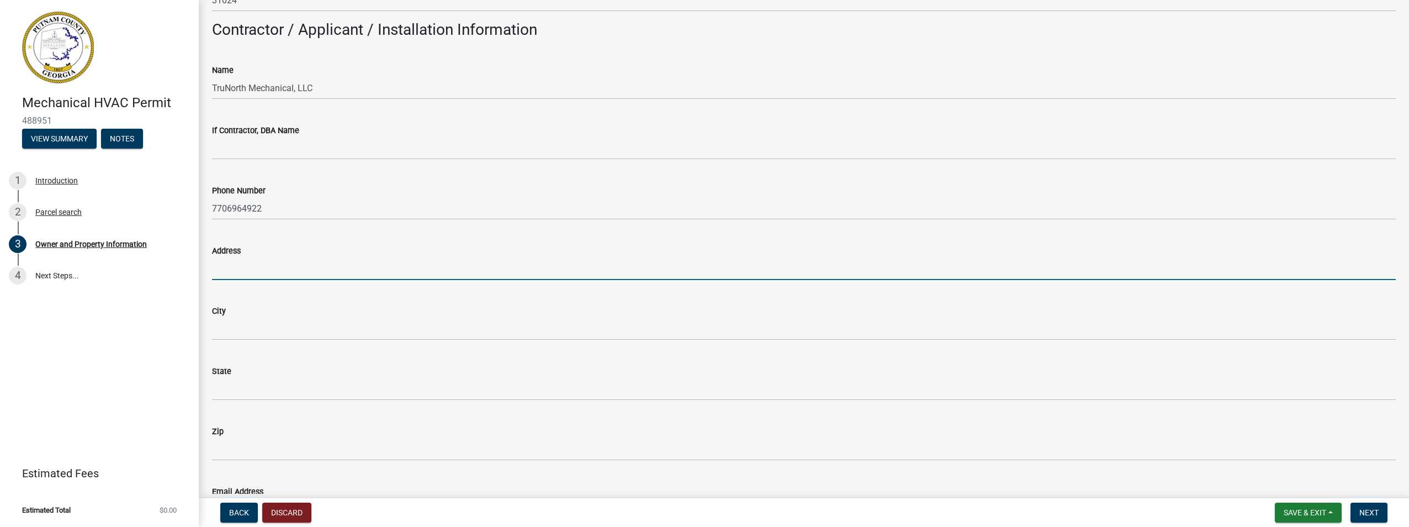
click at [263, 271] on input "Address" at bounding box center [804, 268] width 1184 height 23
type input "[STREET_ADDRESS]"
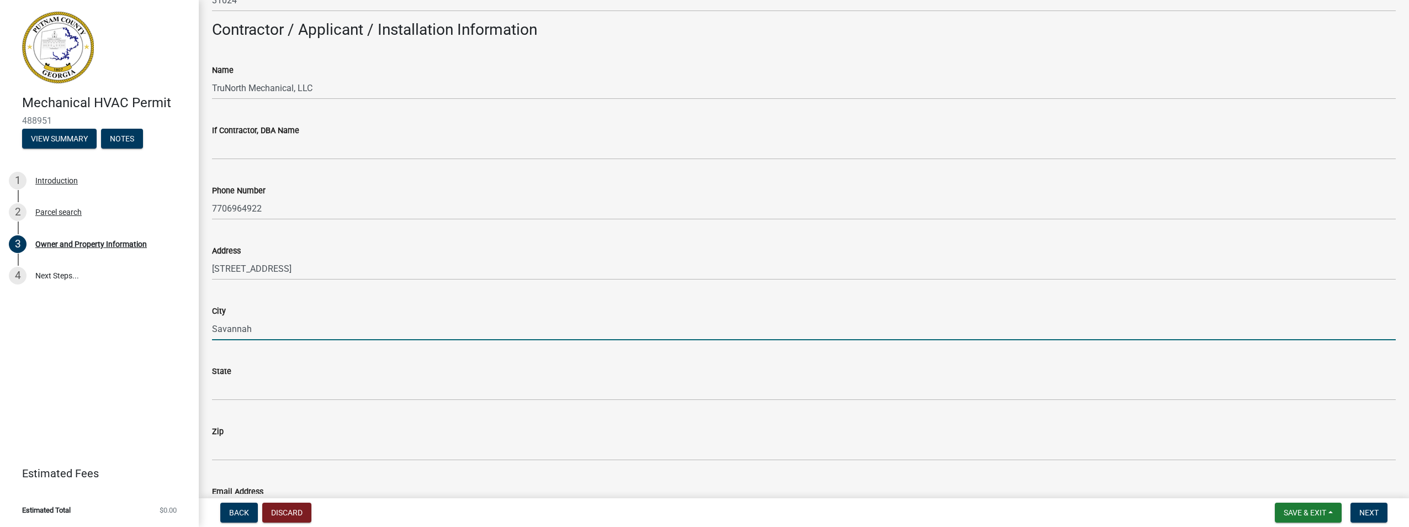
type input "Savannah"
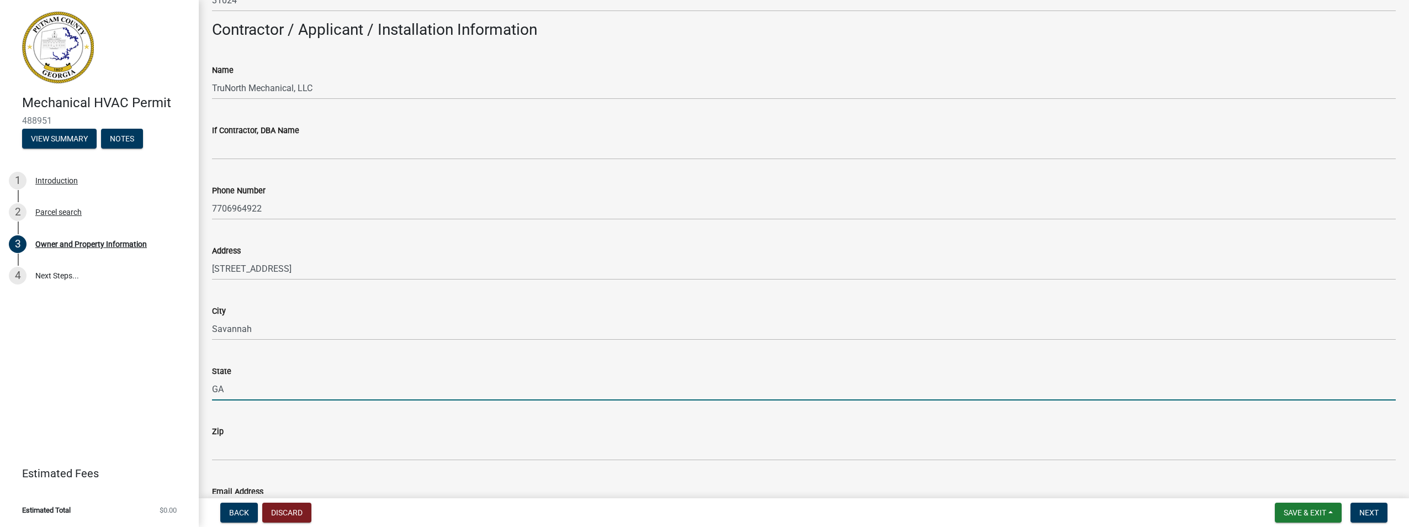
type input "GA"
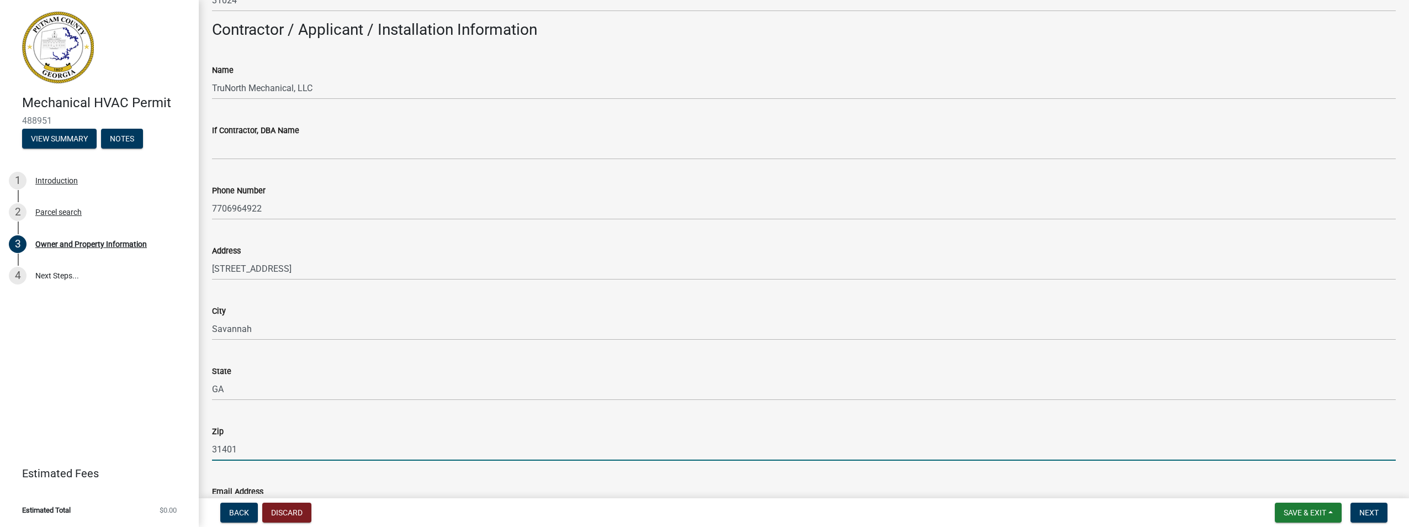
type input "31401"
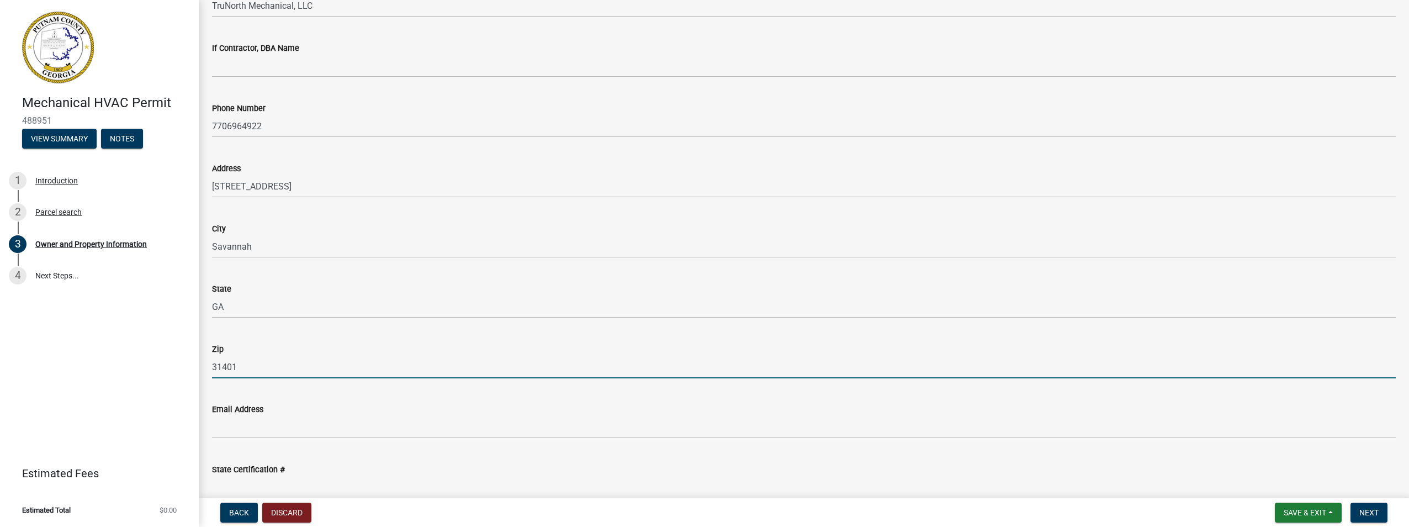
scroll to position [1160, 0]
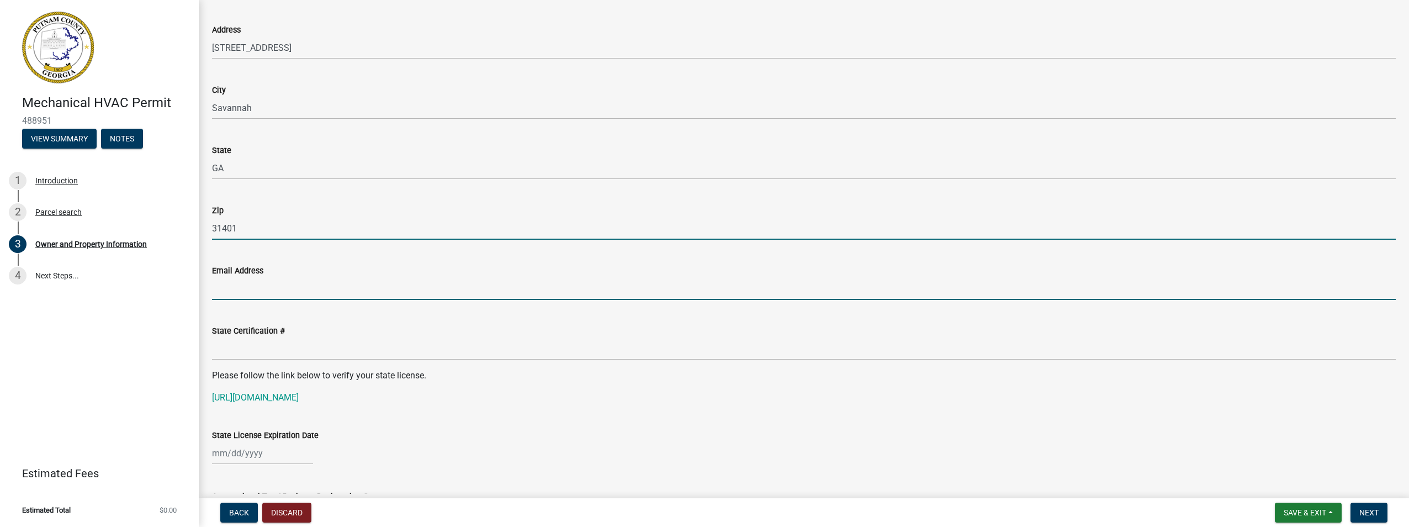
click at [233, 293] on input "Email Address" at bounding box center [804, 288] width 1184 height 23
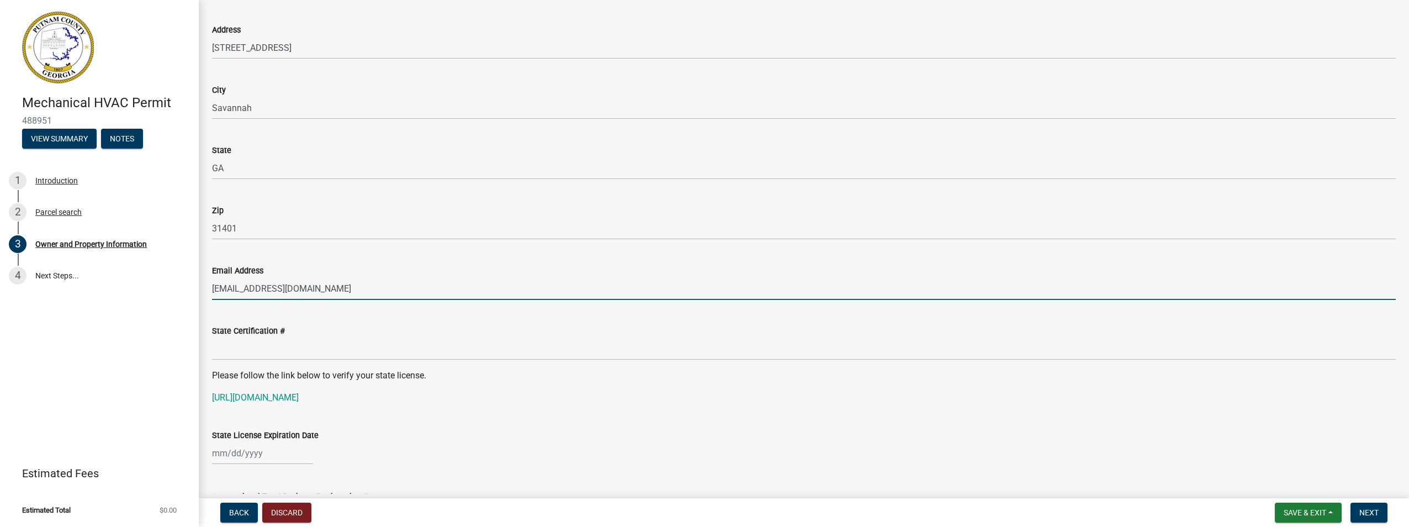
type input "[EMAIL_ADDRESS][DOMAIN_NAME]"
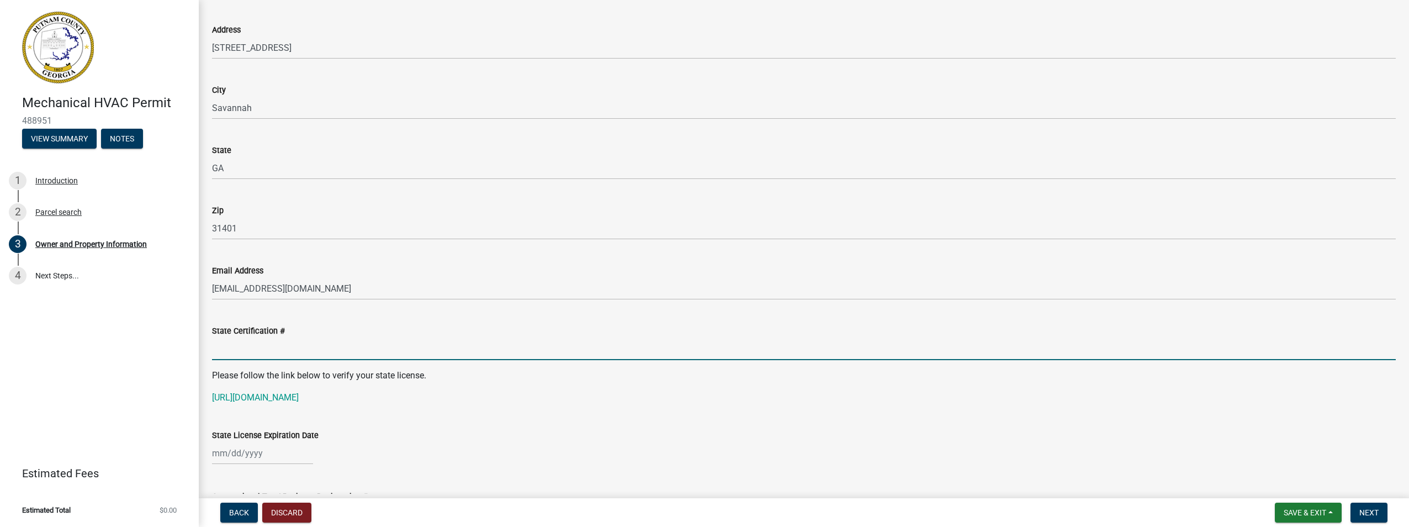
click at [240, 348] on input "State Certification #" at bounding box center [804, 348] width 1184 height 23
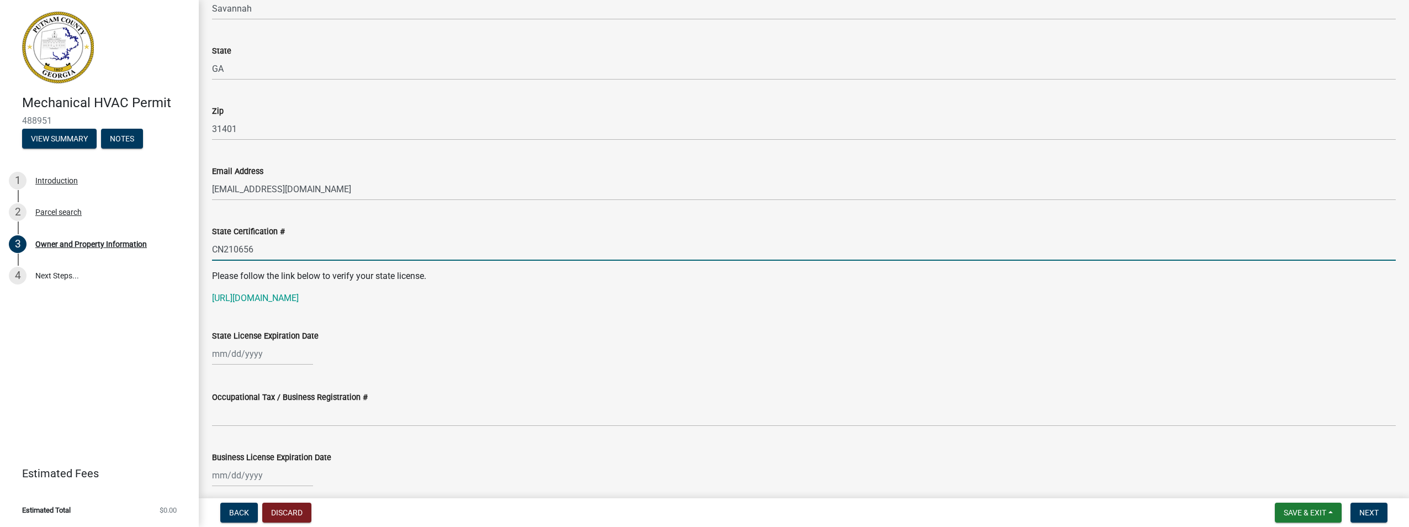
scroll to position [1270, 0]
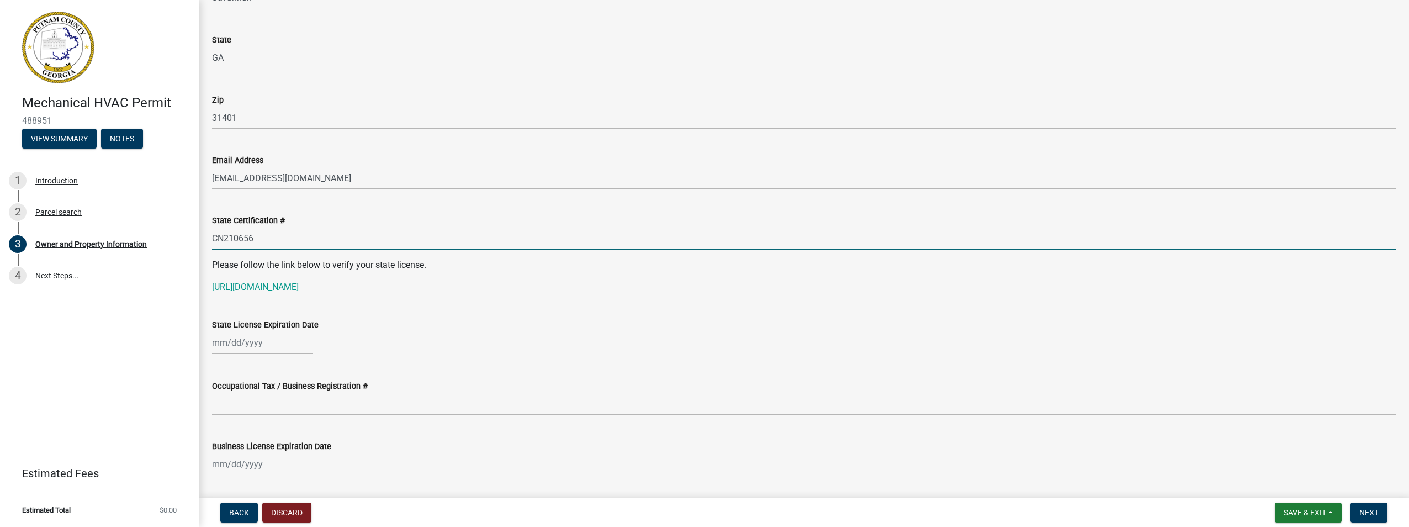
type input "CN210656"
click at [219, 336] on div at bounding box center [262, 342] width 101 height 23
select select "10"
select select "2025"
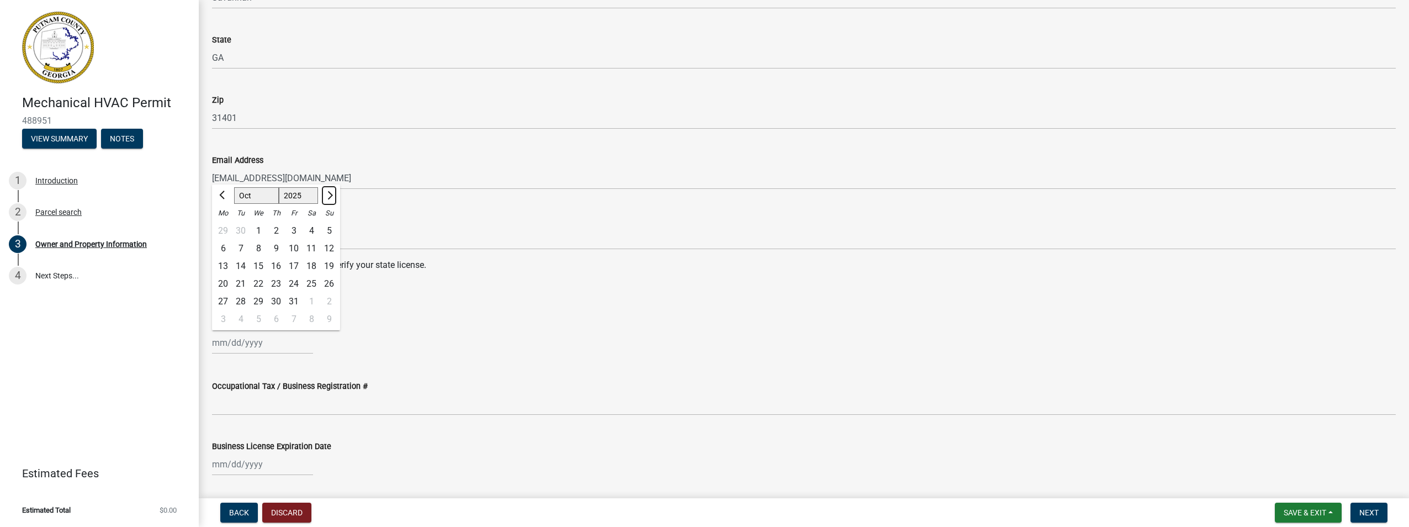
click at [329, 193] on span "Next month" at bounding box center [329, 195] width 8 height 8
select select "11"
click at [326, 299] on div "30" at bounding box center [329, 302] width 18 height 18
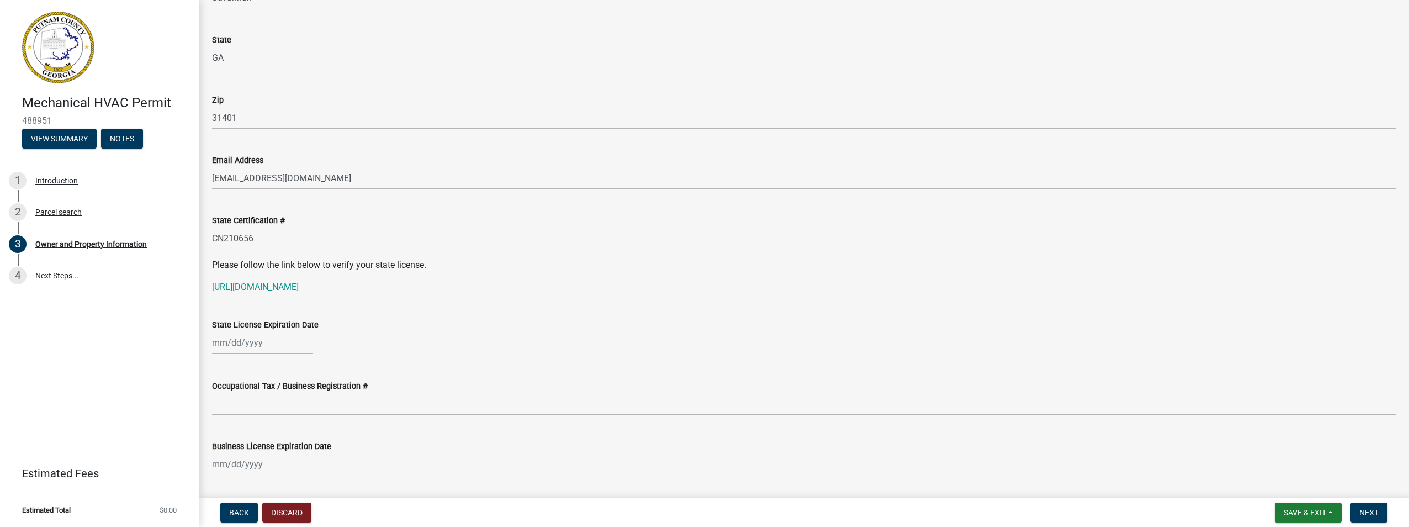
type input "[DATE]"
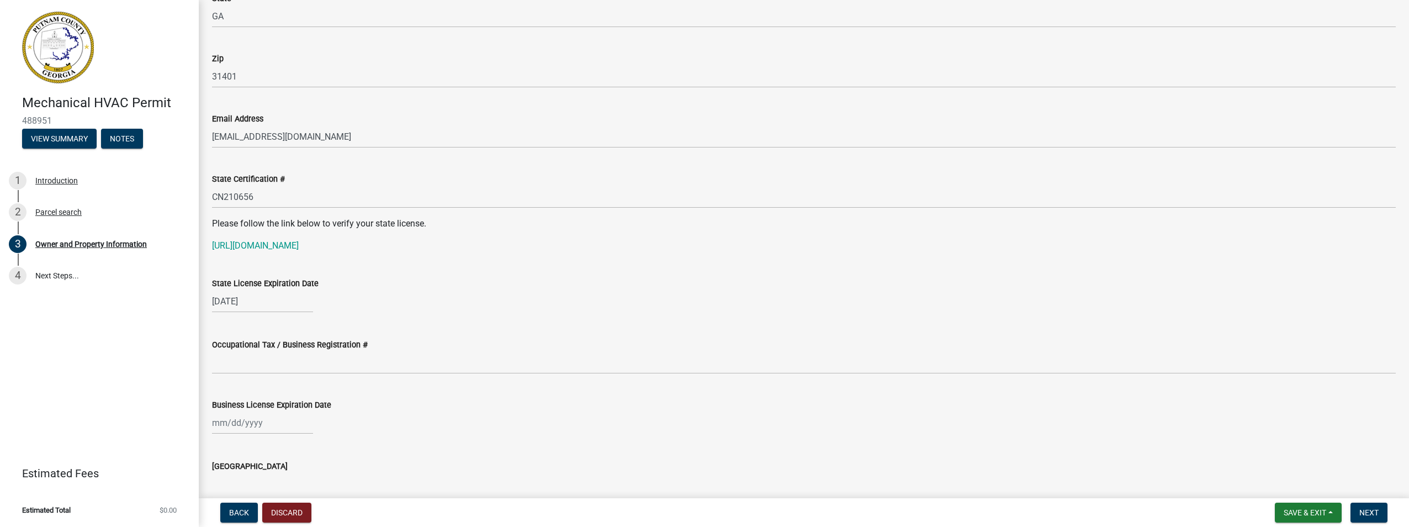
scroll to position [1381, 0]
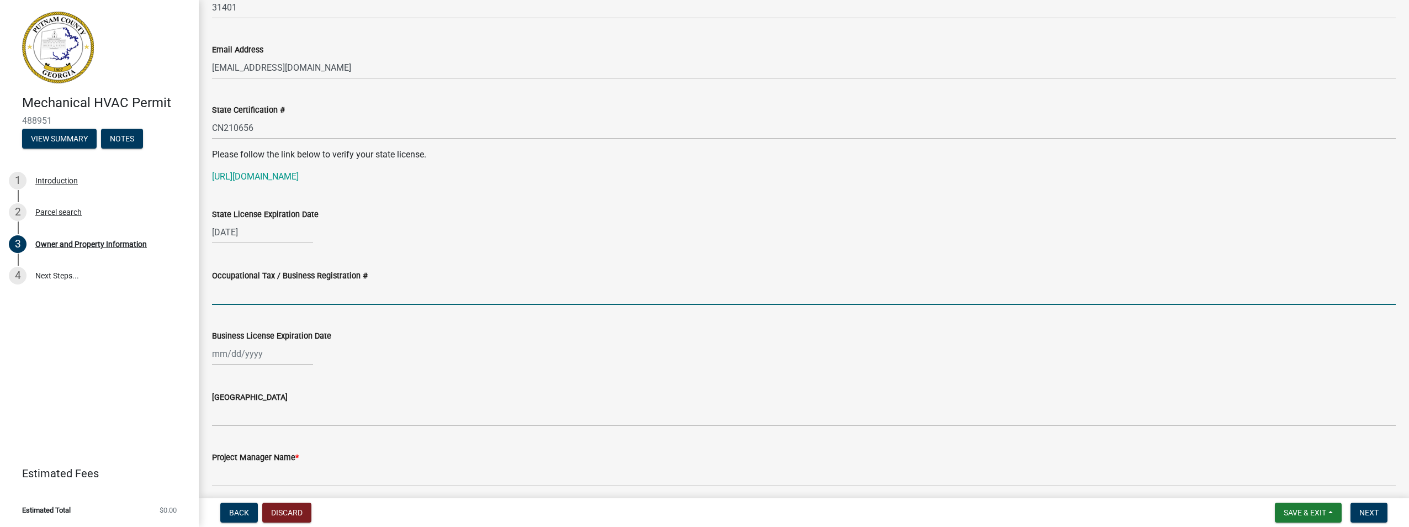
click at [243, 297] on input "Occupational Tax / Business Registration #" at bounding box center [804, 293] width 1184 height 23
type input "PSL20240051"
select select "10"
select select "2025"
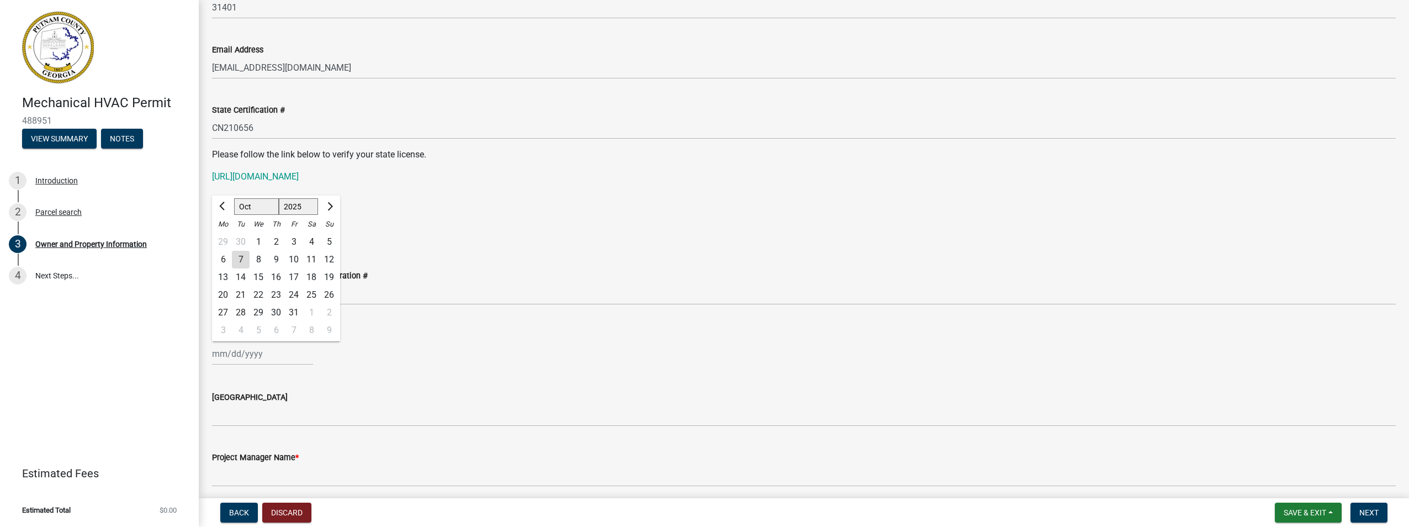
click at [222, 357] on div "[PERSON_NAME] Feb Mar Apr [PERSON_NAME][DATE] Oct Nov [DATE] 1526 1527 1528 152…" at bounding box center [262, 353] width 101 height 23
click at [330, 205] on span "Next month" at bounding box center [329, 206] width 8 height 8
select select "12"
click at [259, 310] on div "31" at bounding box center [259, 313] width 18 height 18
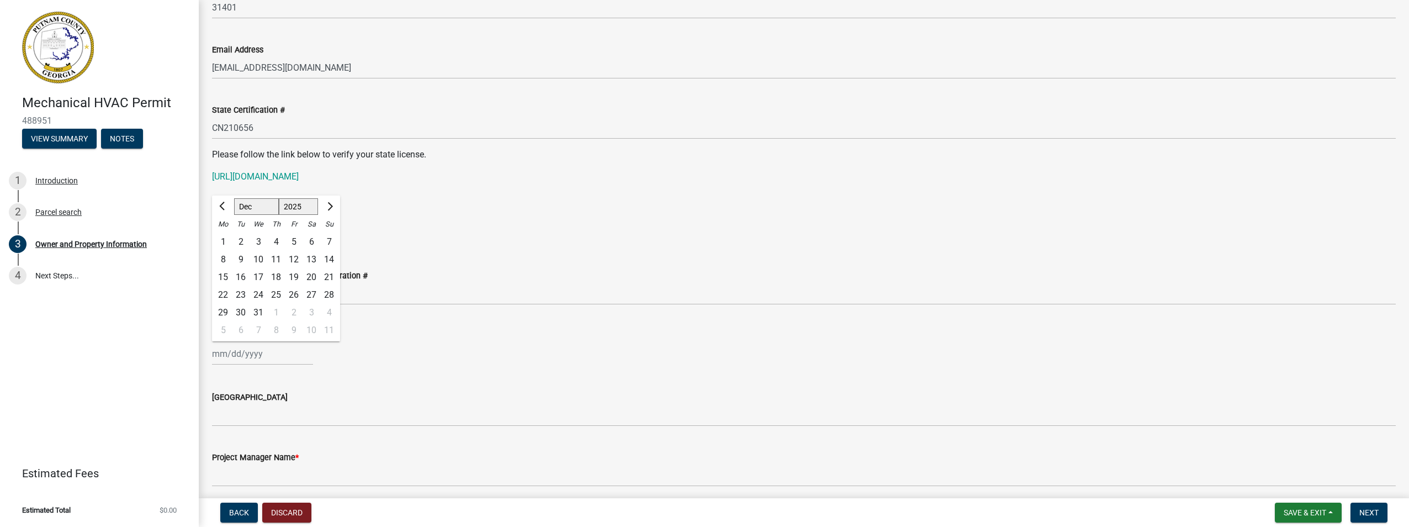
type input "[DATE]"
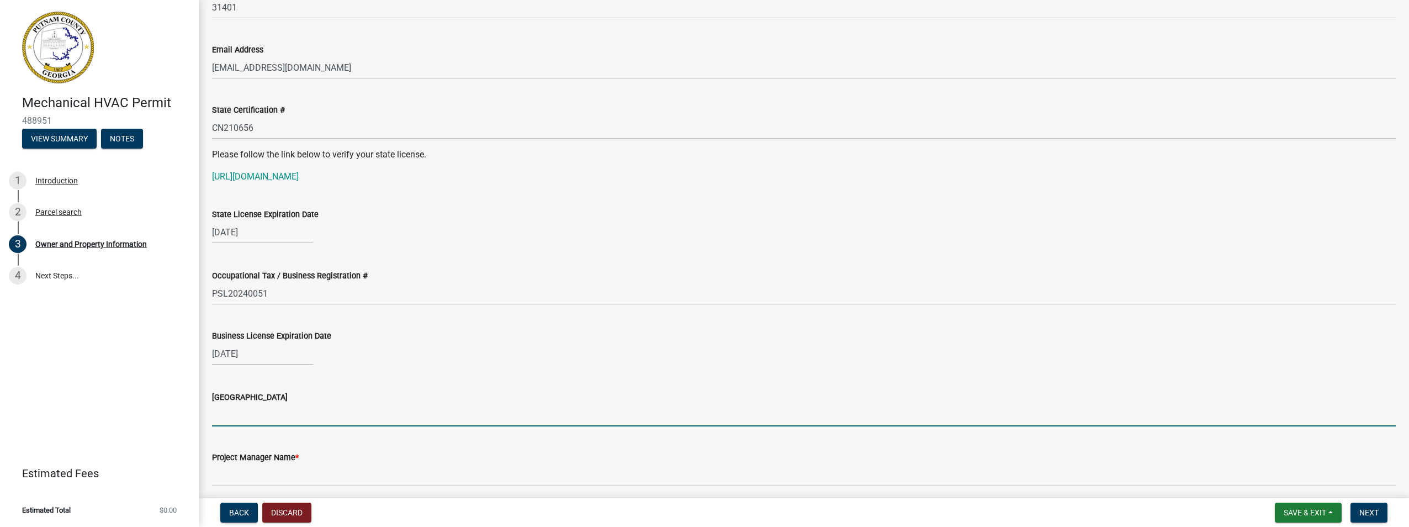
click at [267, 425] on input "[GEOGRAPHIC_DATA]" at bounding box center [804, 415] width 1184 height 23
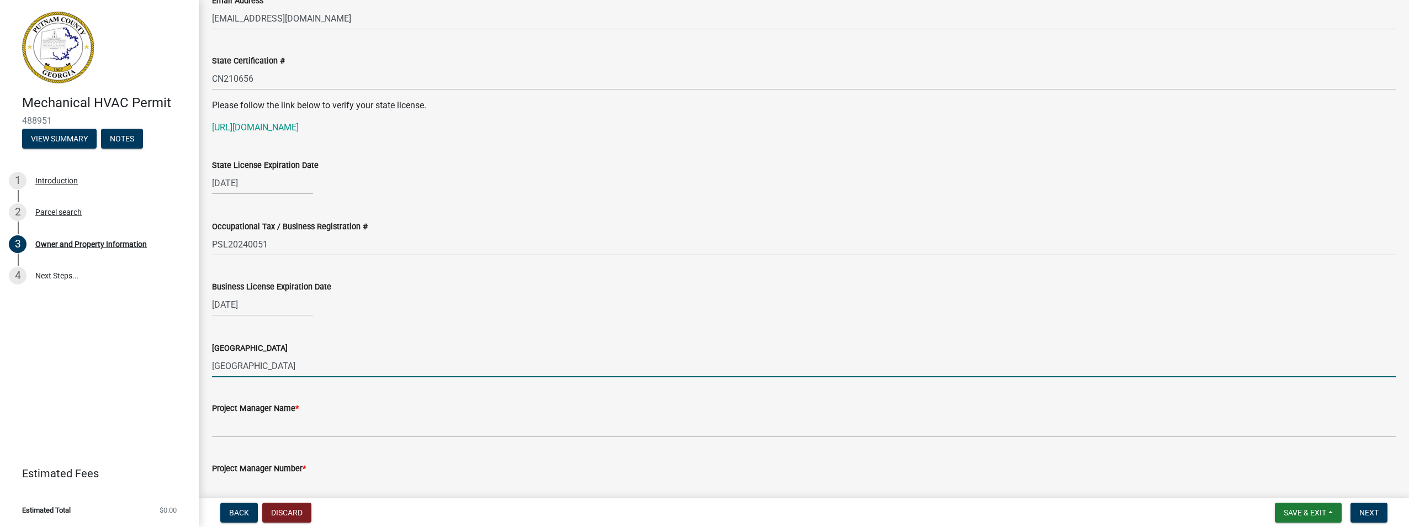
scroll to position [1546, 0]
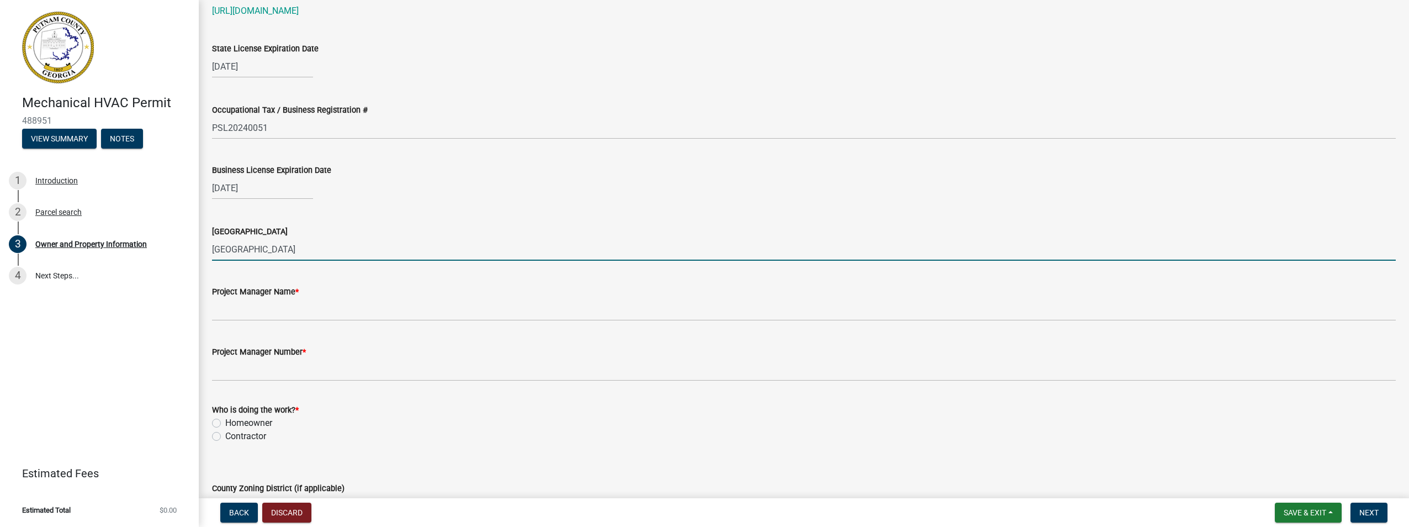
type input "[GEOGRAPHIC_DATA]"
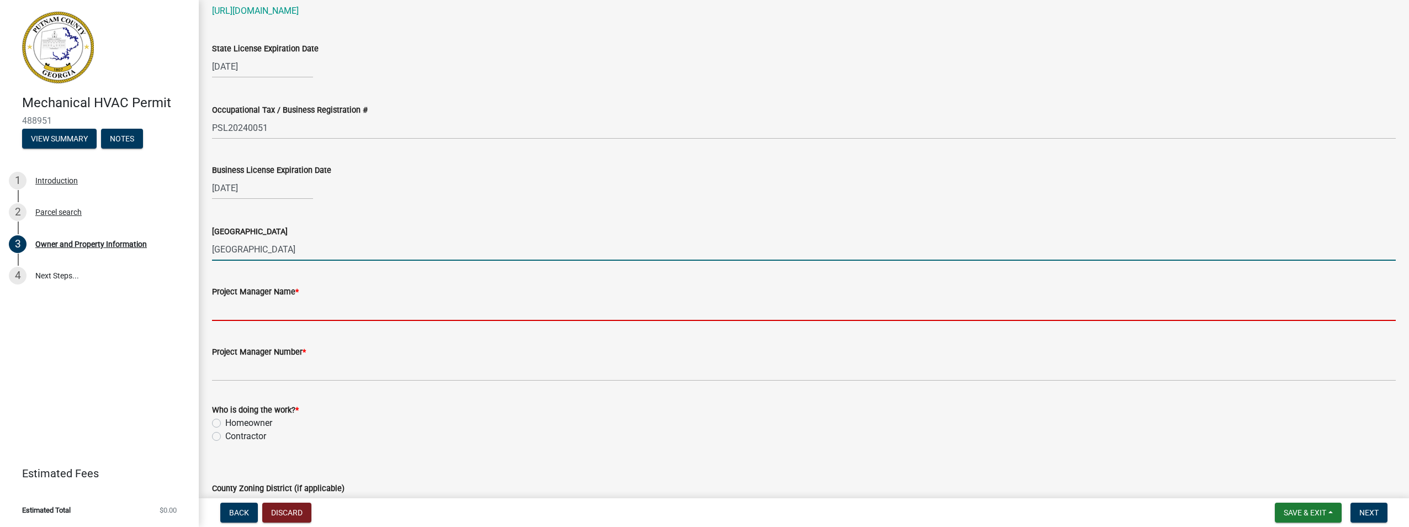
click at [277, 314] on input "Project Manager Name *" at bounding box center [804, 309] width 1184 height 23
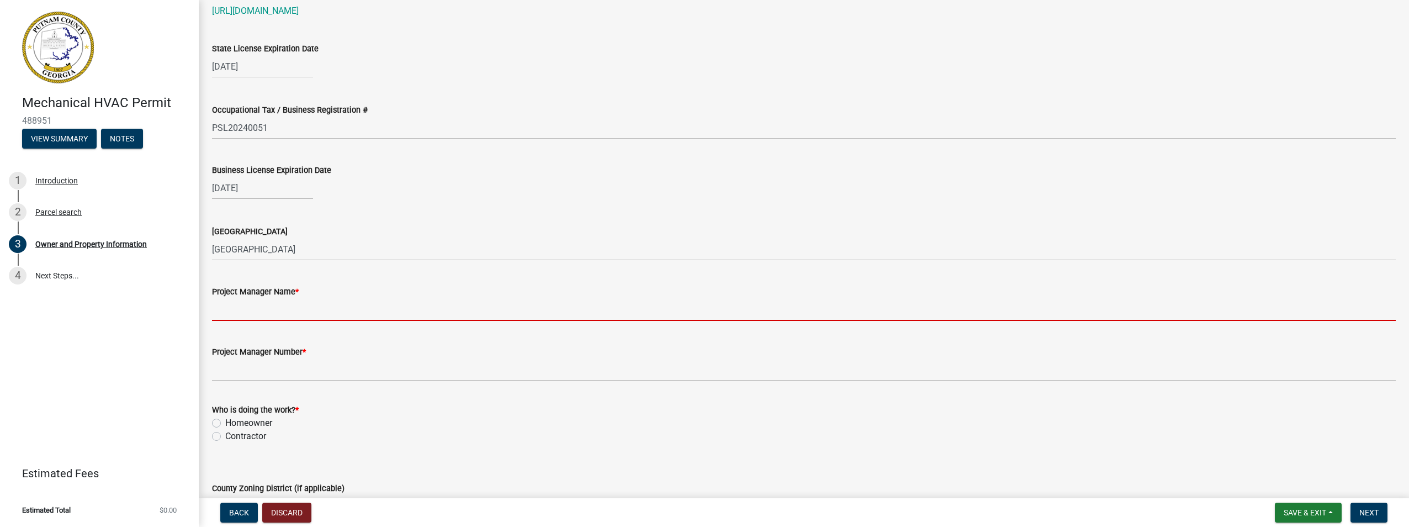
click at [253, 435] on div "Who is doing the work? * Homeowner [DEMOGRAPHIC_DATA]" at bounding box center [804, 423] width 1184 height 40
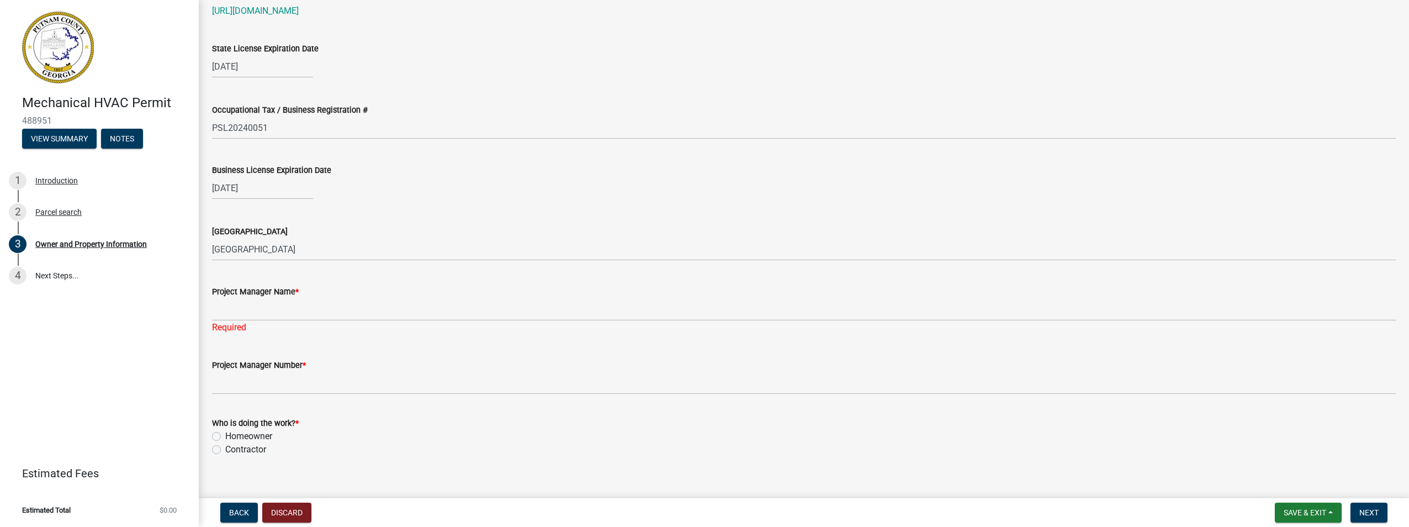
click at [252, 450] on label "Contractor" at bounding box center [245, 449] width 41 height 13
click at [233, 450] on input "Contractor" at bounding box center [228, 446] width 7 height 7
radio input "true"
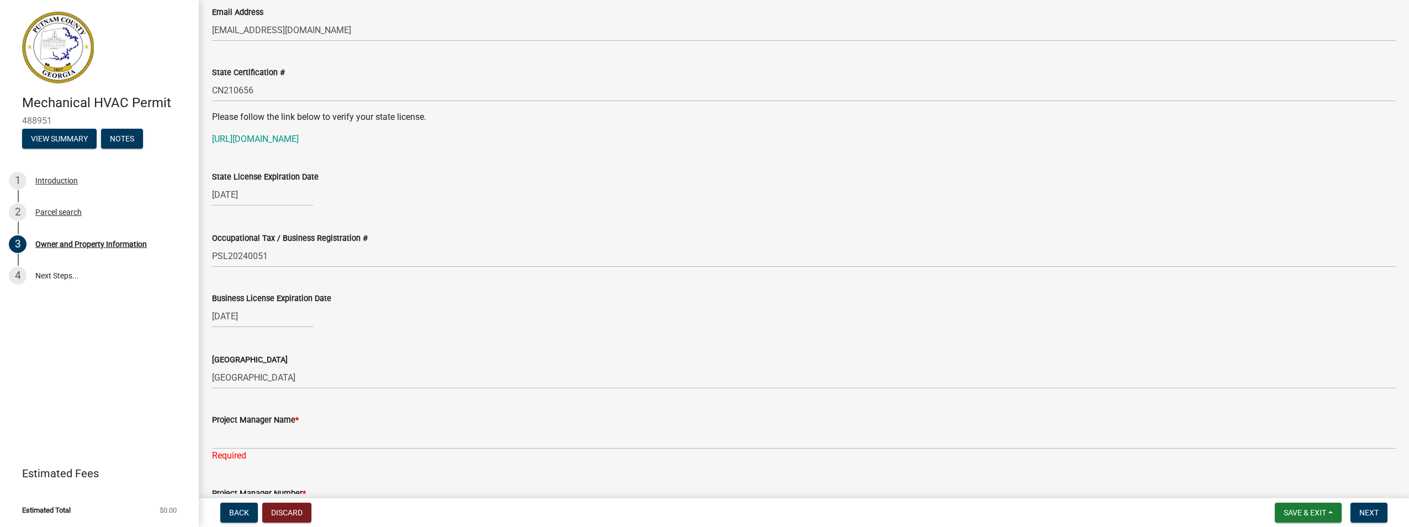
scroll to position [1584, 0]
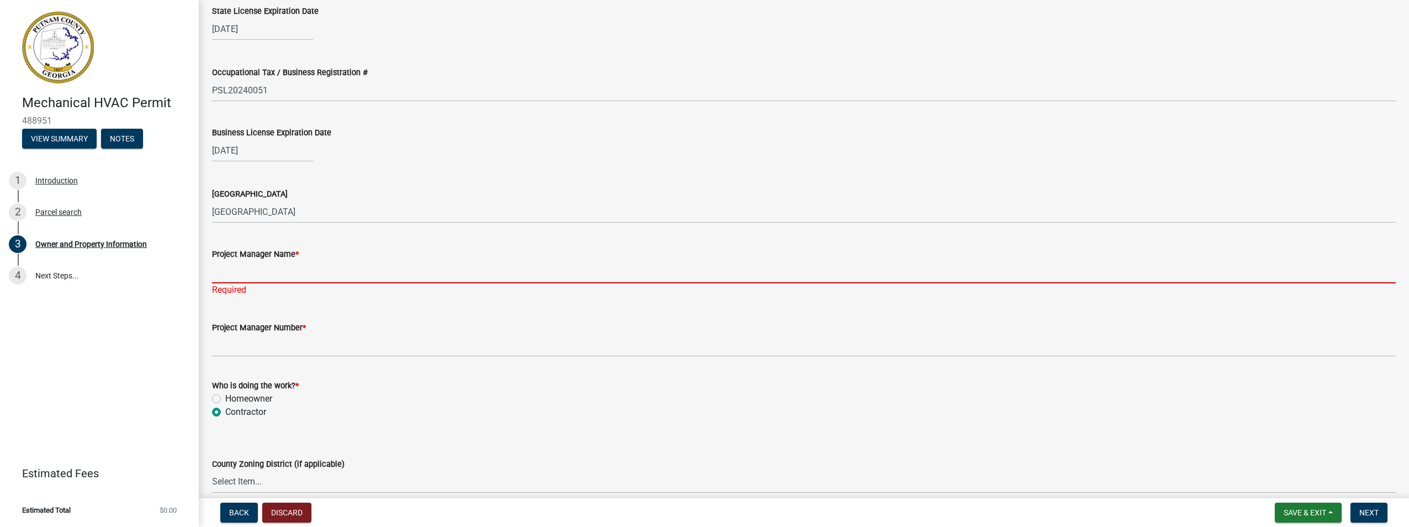
click at [250, 277] on input "Project Manager Name *" at bounding box center [804, 272] width 1184 height 23
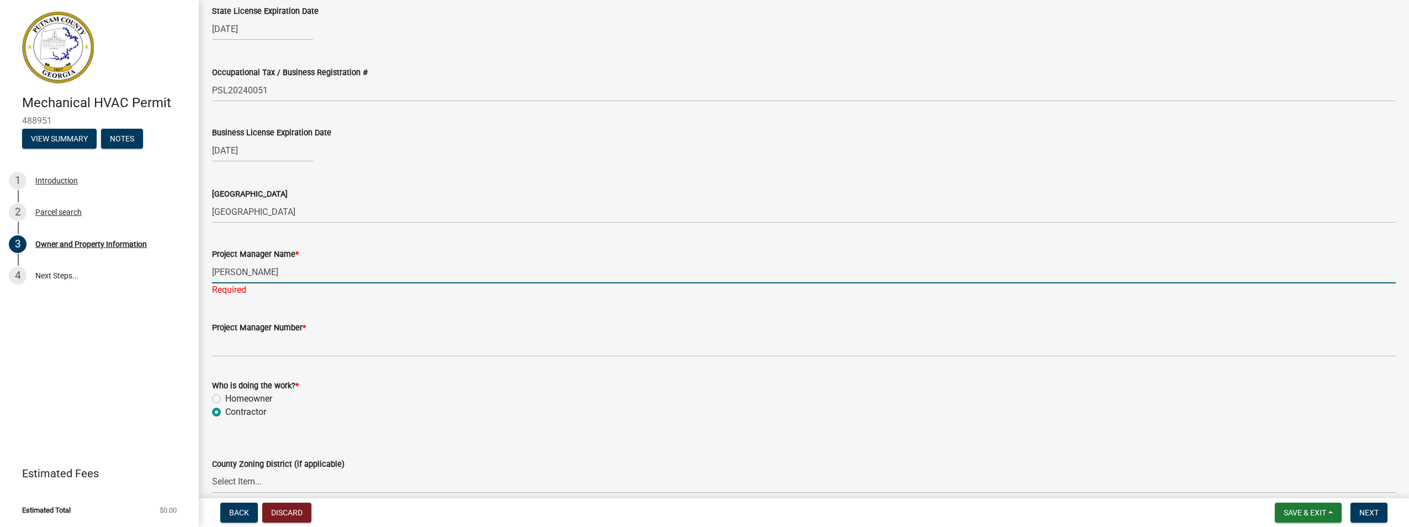
type input "[PERSON_NAME]"
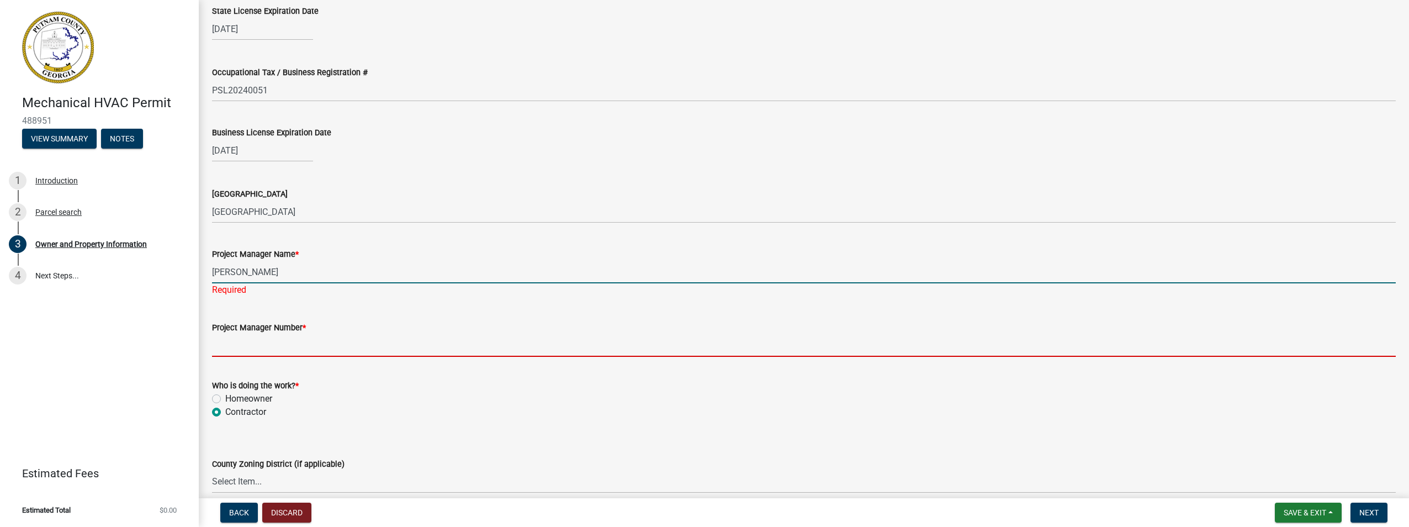
click at [221, 344] on wm-data-entity-input "Project Manager Number *" at bounding box center [804, 335] width 1184 height 60
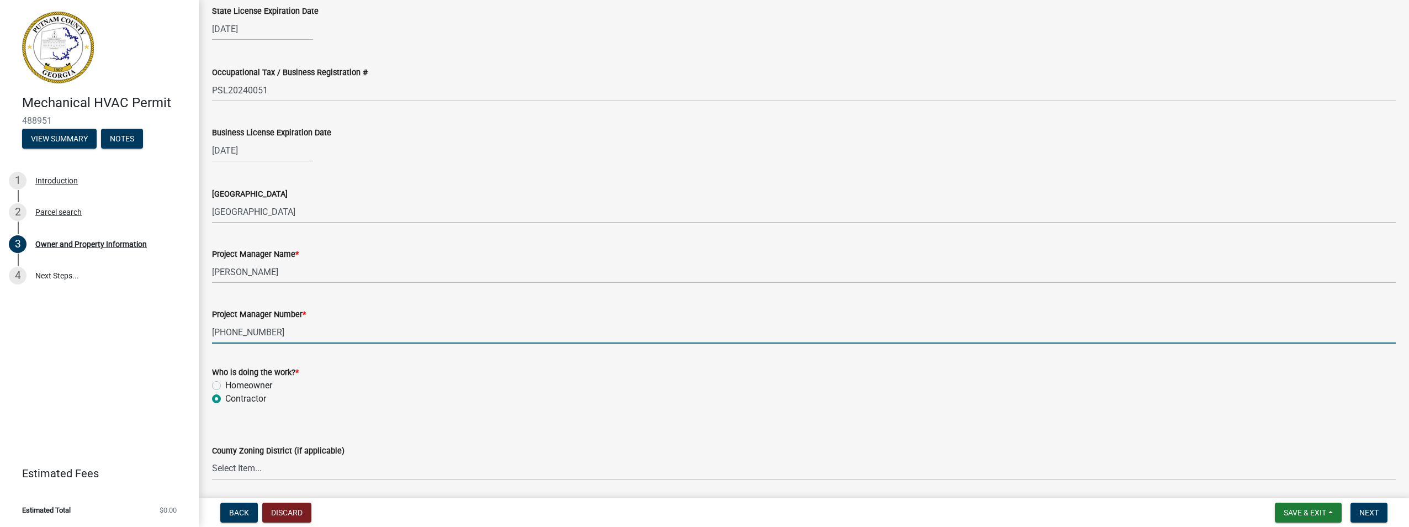
type input "[PHONE_NUMBER]"
click at [510, 379] on div "Homeowner" at bounding box center [804, 385] width 1184 height 13
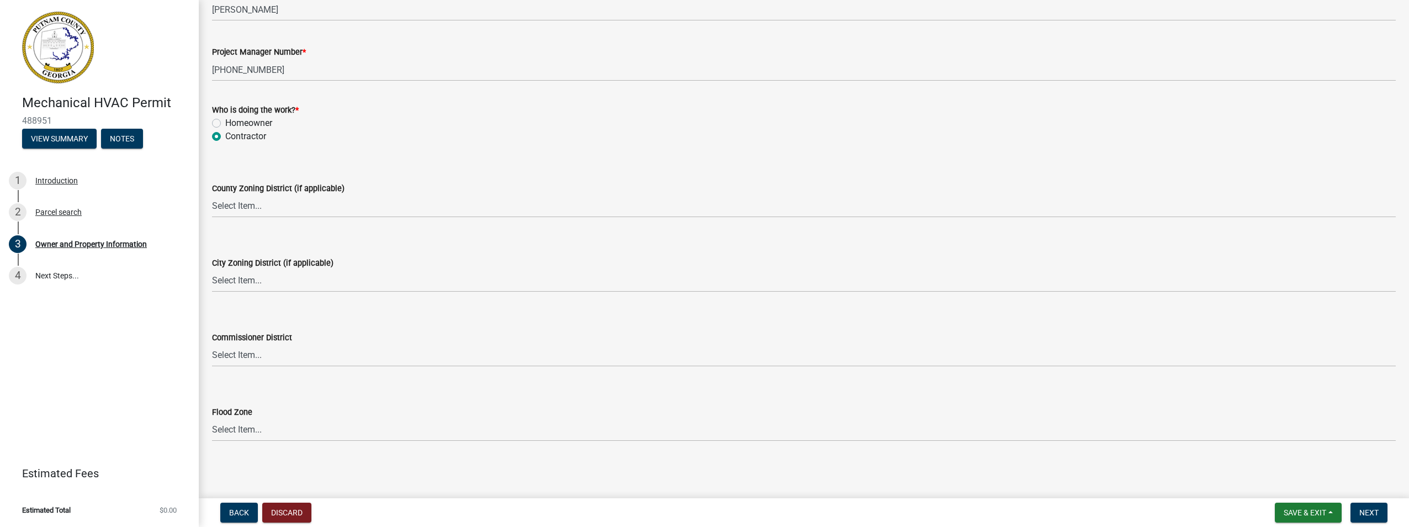
scroll to position [1847, 0]
click at [1365, 510] on span "Next" at bounding box center [1369, 512] width 19 height 9
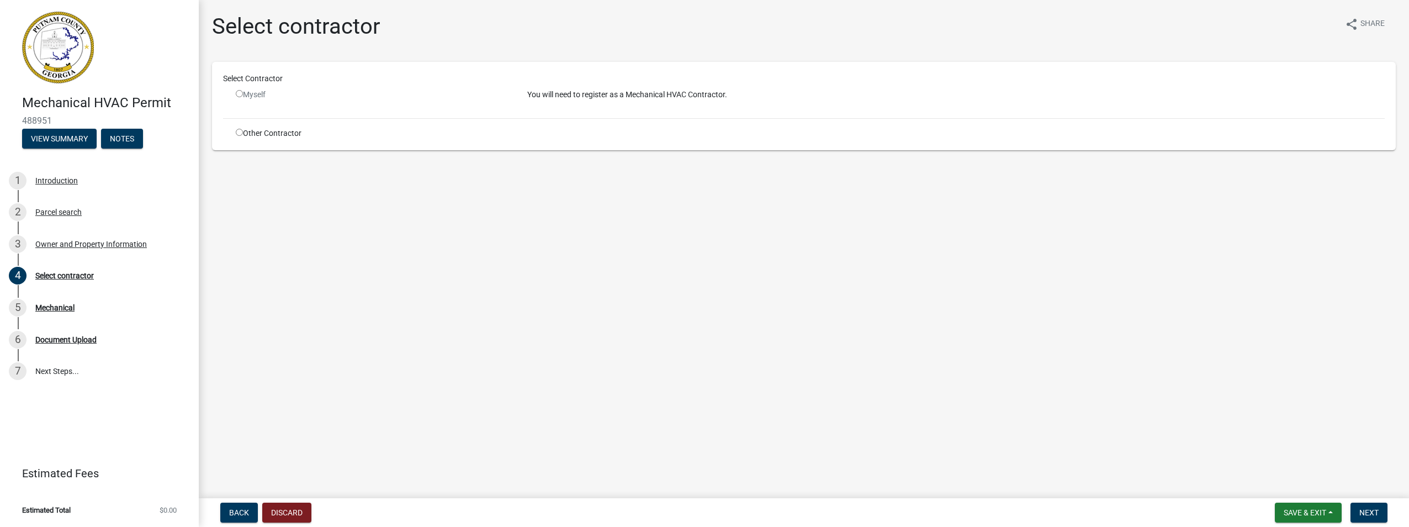
click at [255, 90] on div "Myself" at bounding box center [373, 95] width 275 height 12
click at [1307, 507] on button "Save & Exit" at bounding box center [1308, 513] width 67 height 20
click at [1298, 485] on button "Save & Exit" at bounding box center [1298, 484] width 88 height 27
